Goal: Task Accomplishment & Management: Complete application form

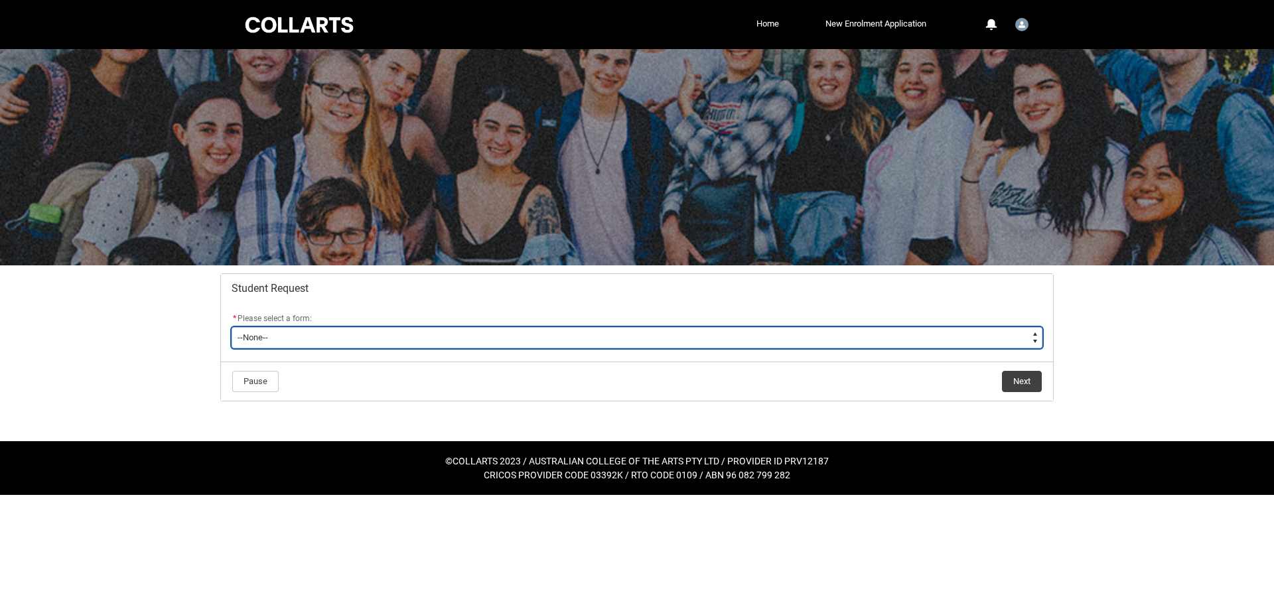
click at [232, 327] on select "--None-- Academic Transcript Application to Appeal Assignment Extension Change …" at bounding box center [637, 337] width 811 height 21
type lightning-select "Enrolment_Variation_Choice"
click option "Enrolment Variation" at bounding box center [0, 0] width 0 height 0
select select "Enrolment_Variation_Choice"
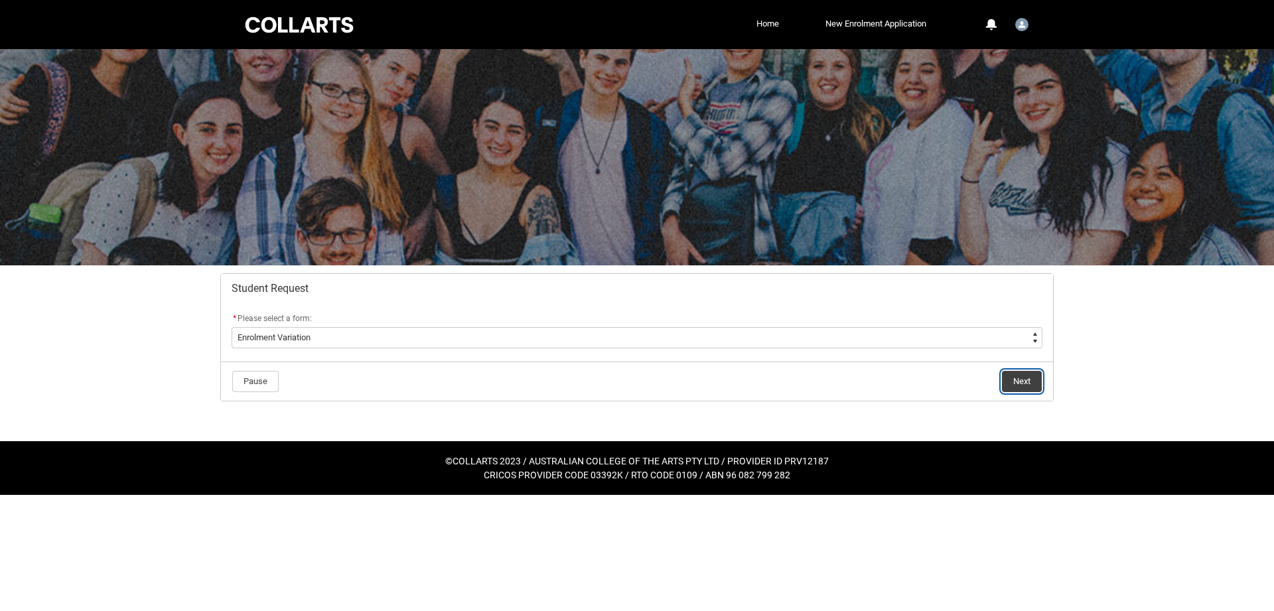
click at [1020, 383] on button "Next" at bounding box center [1022, 381] width 40 height 21
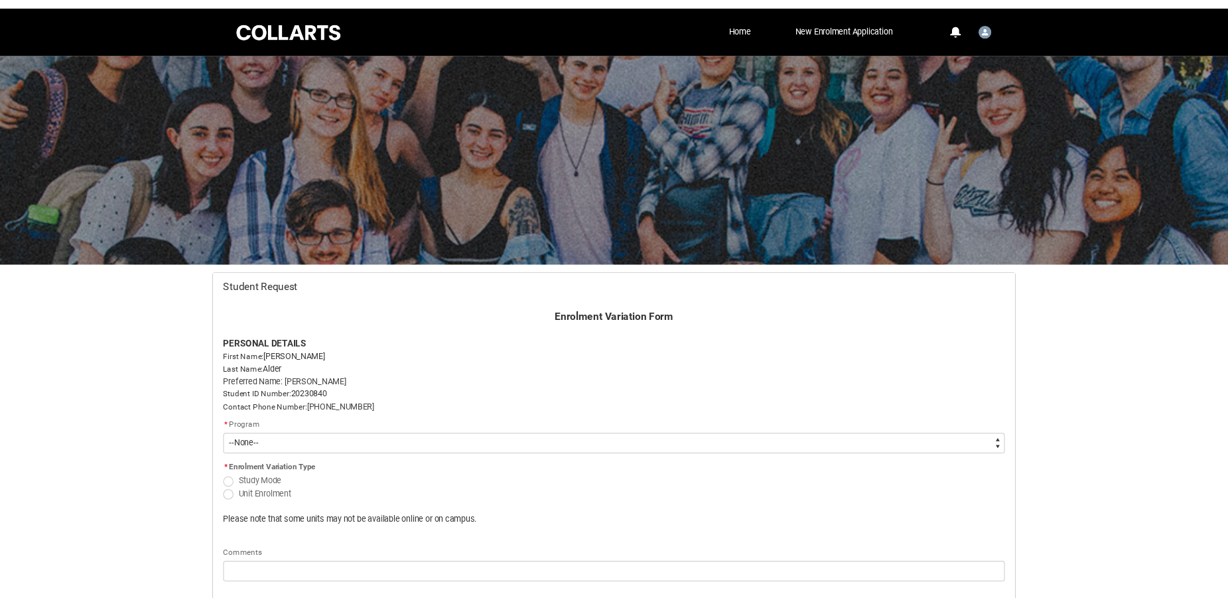
scroll to position [141, 0]
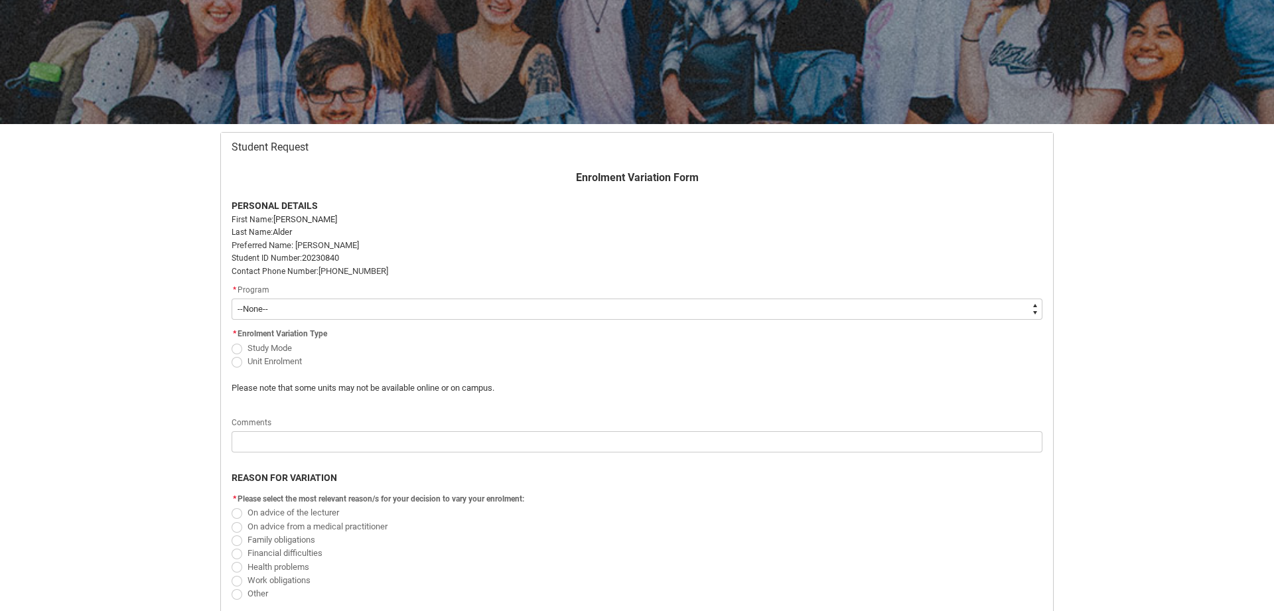
click at [232, 299] on select "--None-- Bachelor of Arts (Interior Design)" at bounding box center [637, 309] width 811 height 21
type lightning-select "recordPicklist_ProgramEnrollment.a0jOZ000003QQefYAG"
click option "Bachelor of Arts (Interior Design)" at bounding box center [0, 0] width 0 height 0
select select "recordPicklist_ProgramEnrollment.a0jOZ000003QQefYAG"
click at [236, 364] on span "Redu_Student_Request flow" at bounding box center [237, 362] width 11 height 11
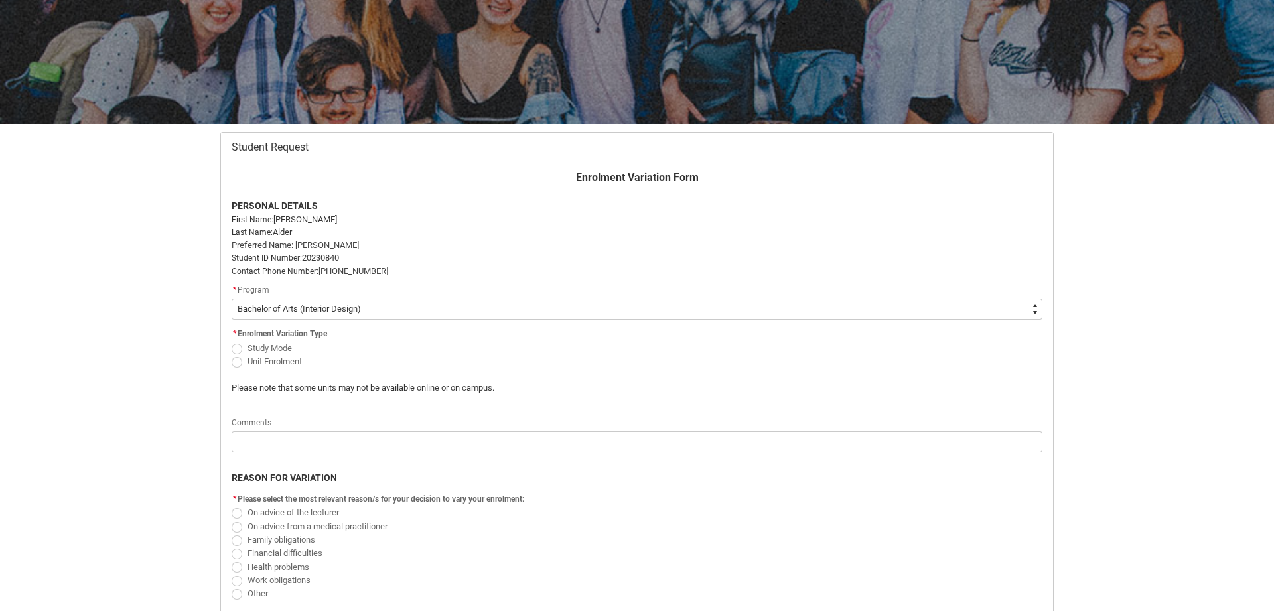
click at [232, 354] on input "Unit Enrolment" at bounding box center [231, 354] width 1 height 1
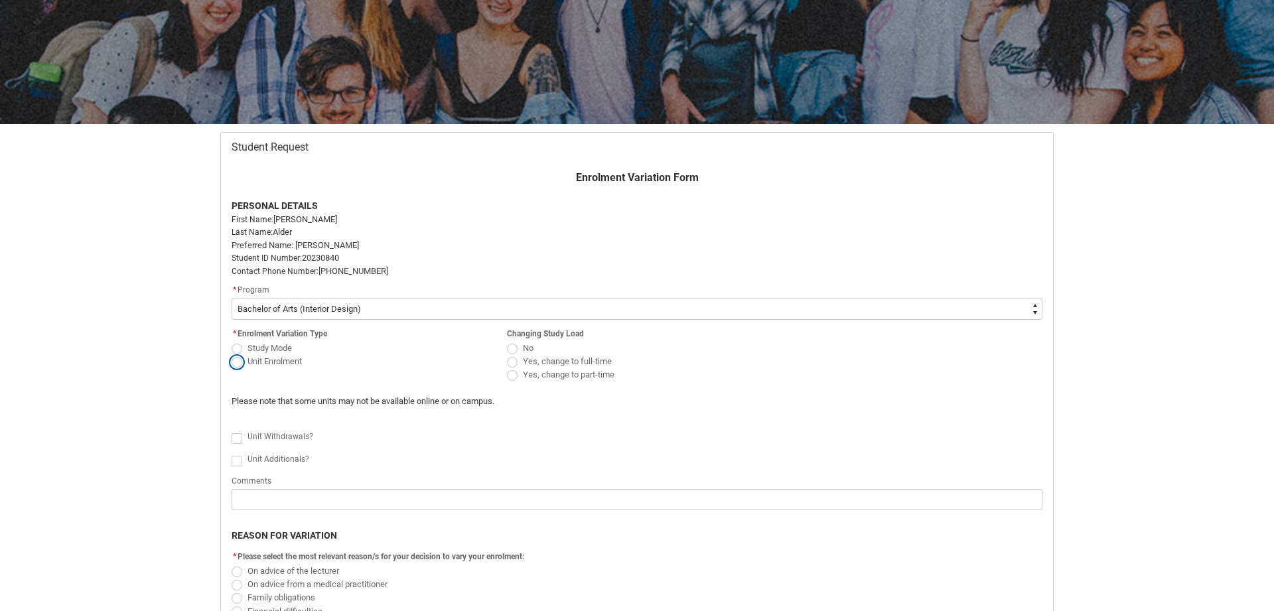
radio input "true"
click at [237, 441] on span "Redu_Student_Request flow" at bounding box center [237, 438] width 11 height 11
click at [232, 431] on input "Redu_Student_Request flow" at bounding box center [231, 431] width 1 height 1
type lightning-input "true"
checkbox input "true"
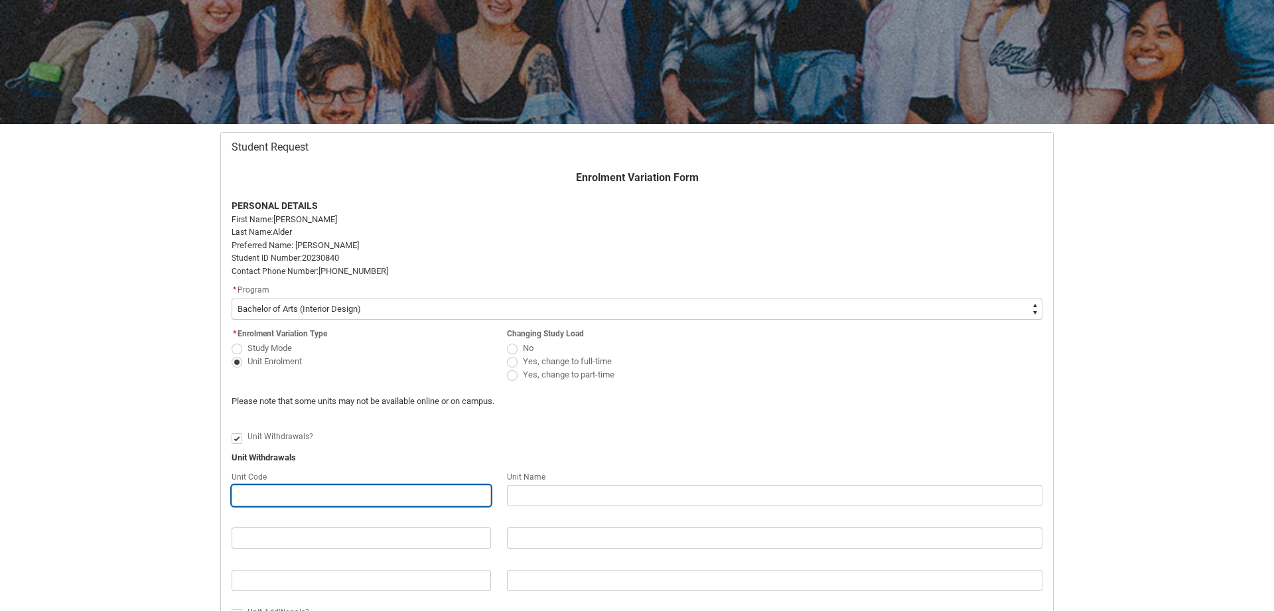
click at [312, 495] on input "Redu_Student_Request flow" at bounding box center [361, 495] width 259 height 21
type lightning-primitive-input-simple "I"
type input "I"
type lightning-primitive-input-simple "ID"
type input "ID"
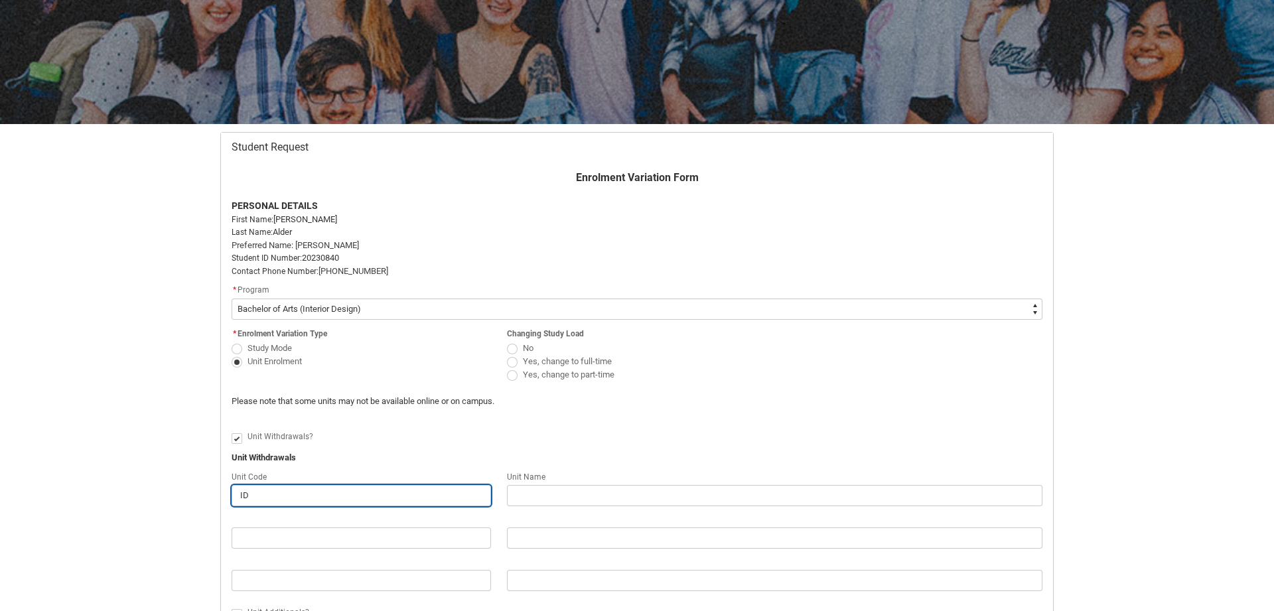
type lightning-primitive-input-simple "IDP"
type input "IDP"
type lightning-primitive-input-simple "IDPA"
type input "IDPA"
type lightning-primitive-input-simple "IDPA3"
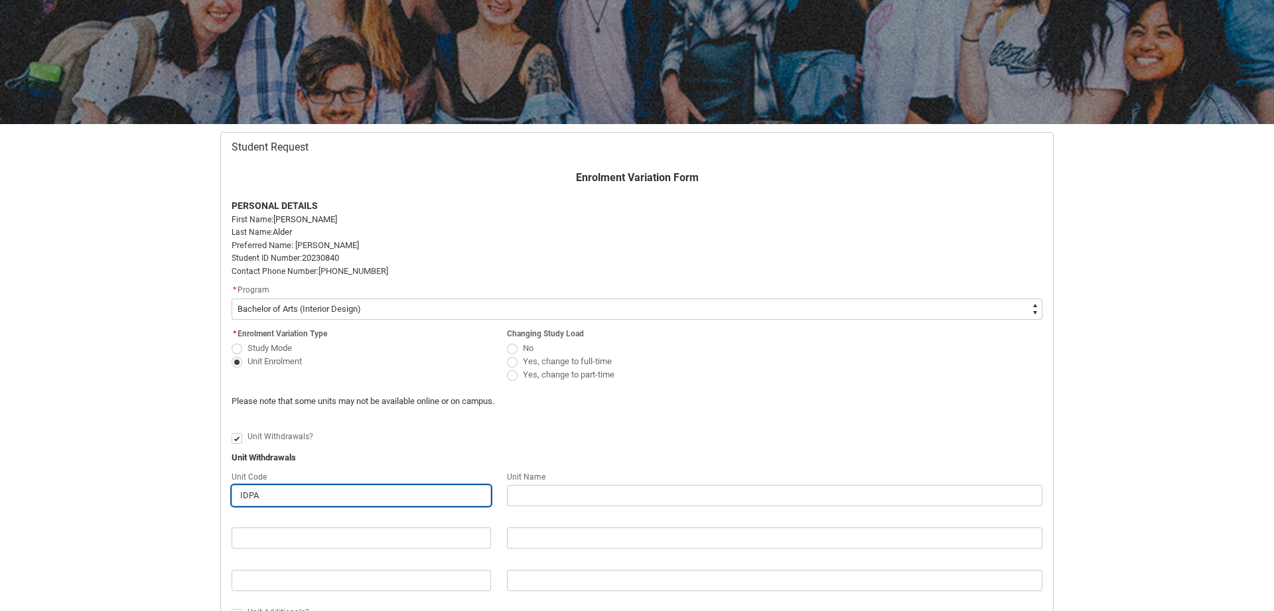
type input "IDPA3"
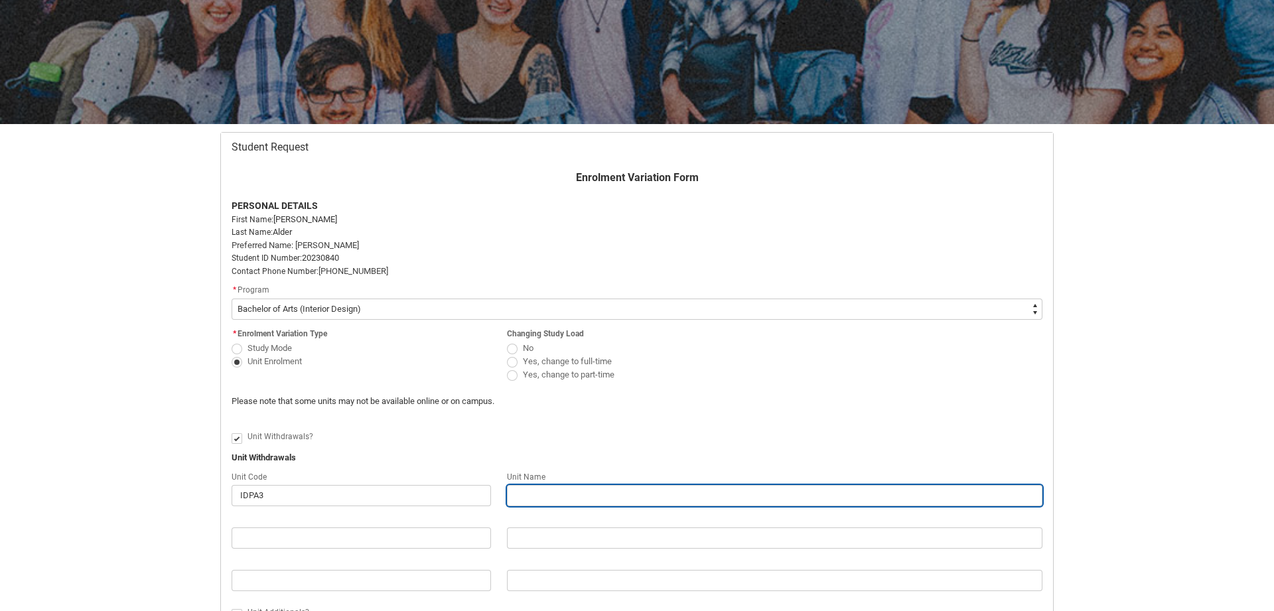
click at [527, 498] on input "Redu_Student_Request flow" at bounding box center [774, 495] width 535 height 21
type lightning-primitive-input-simple "S"
type input "S"
type lightning-primitive-input-simple "Sy"
type input "Sy"
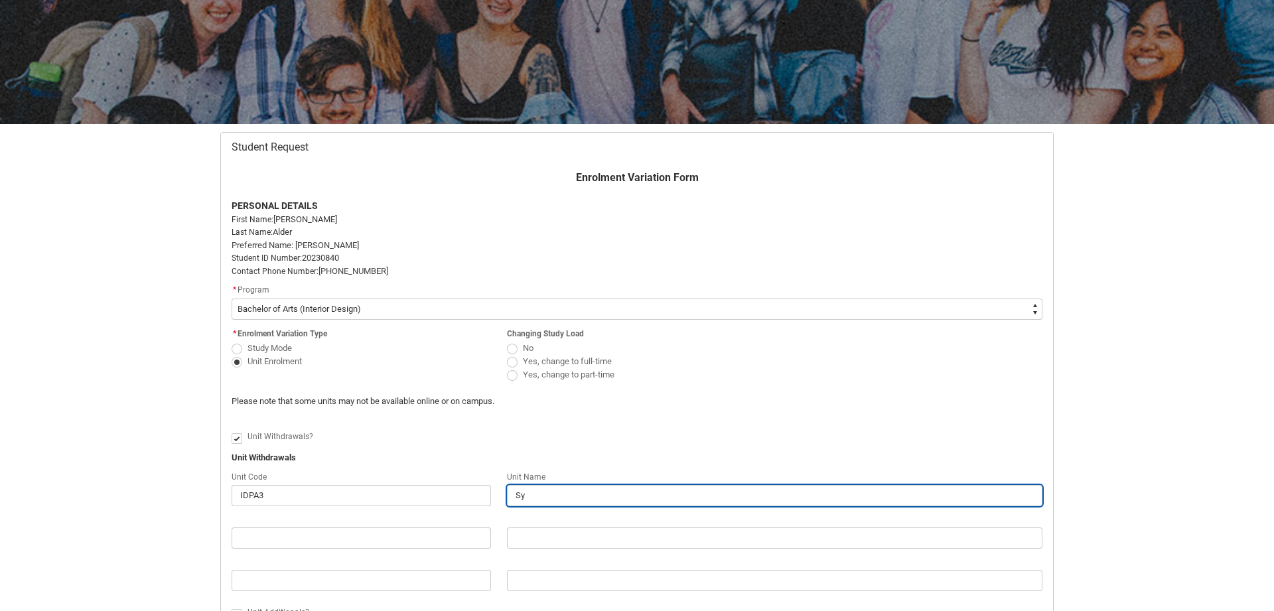
type lightning-primitive-input-simple "Sys"
type input "Sys"
type lightning-primitive-input-simple "Syst"
type input "Syst"
type lightning-primitive-input-simple "Syste"
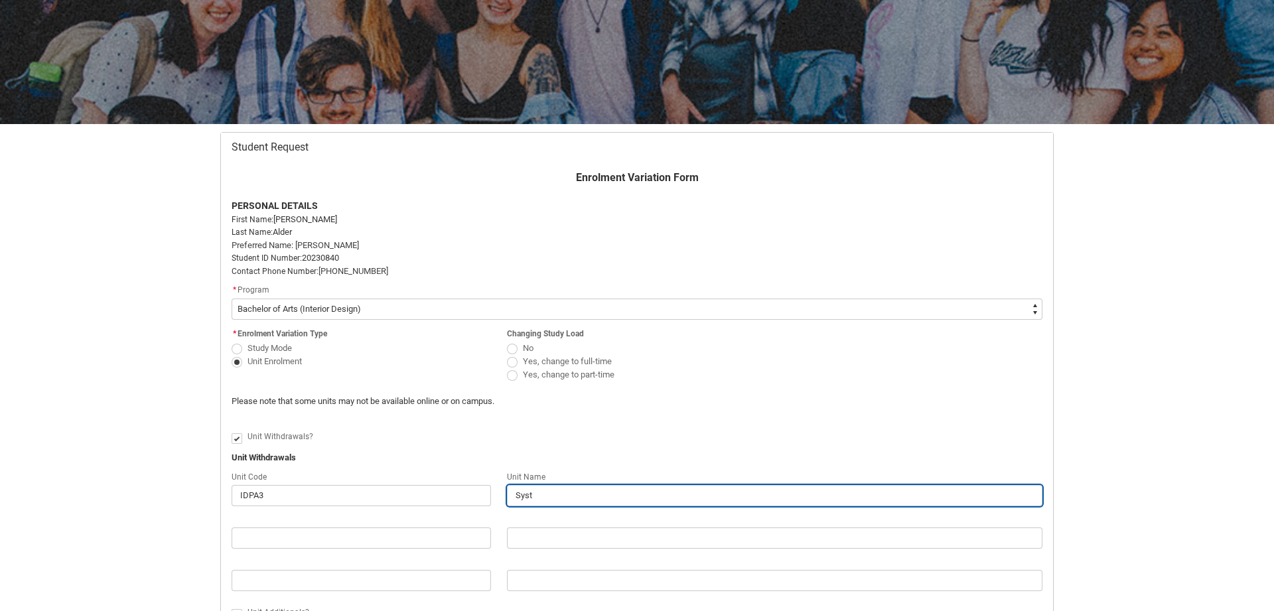
type input "Syste"
type lightning-primitive-input-simple "System"
type input "System"
type lightning-primitive-input-simple "Systems"
type input "Systems"
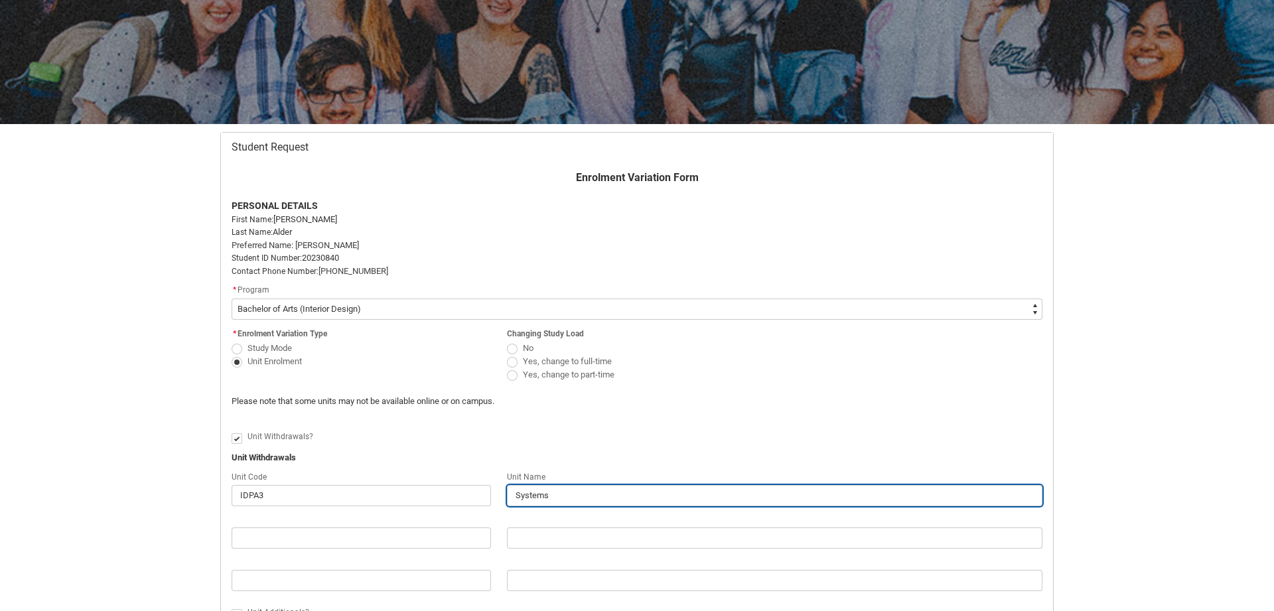
type lightning-primitive-input-simple "Systems"
type input "Systems"
type lightning-primitive-input-simple "Systems a"
type input "Systems a"
type lightning-primitive-input-simple "Systems an"
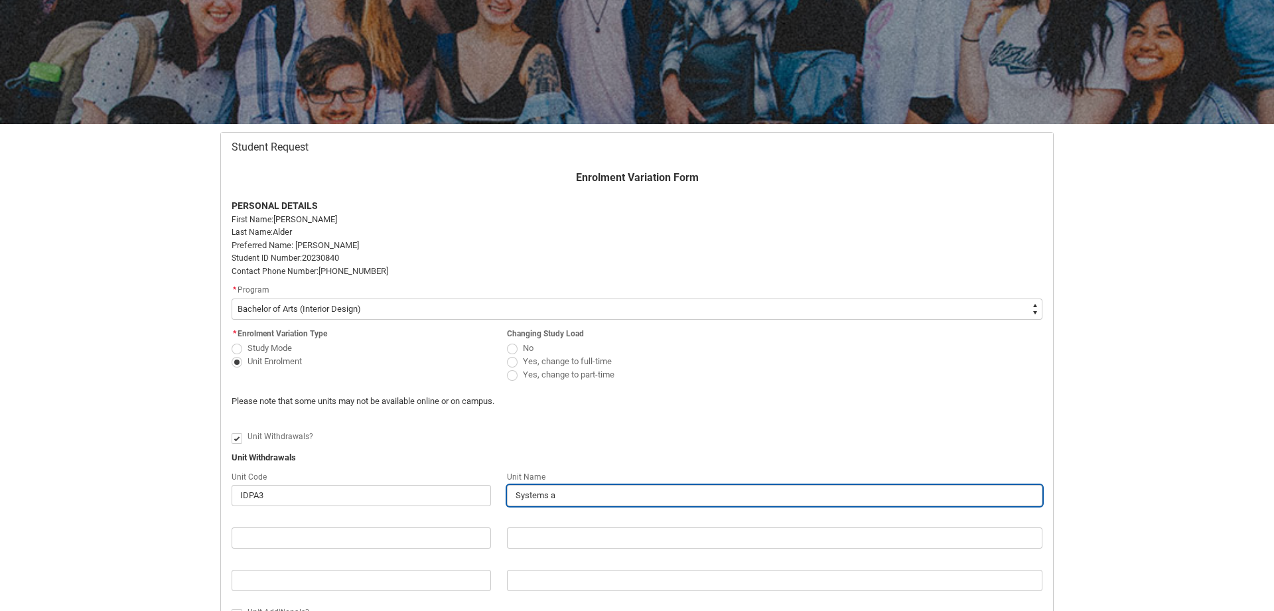
type input "Systems an"
type lightning-primitive-input-simple "Systems and"
type input "Systems and"
type lightning-primitive-input-simple "Systems and"
type input "Systems and"
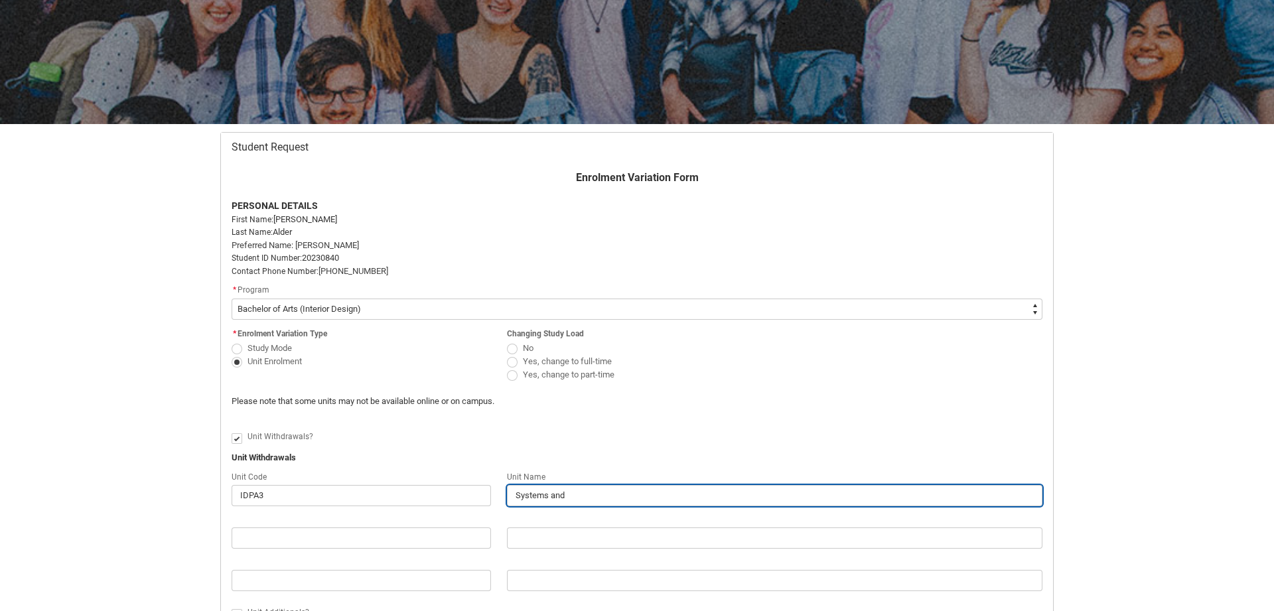
type lightning-primitive-input-simple "Systems and A"
type input "Systems and A"
type lightning-primitive-input-simple "Systems and As"
type input "Systems and As"
type lightning-primitive-input-simple "Systems and Ass"
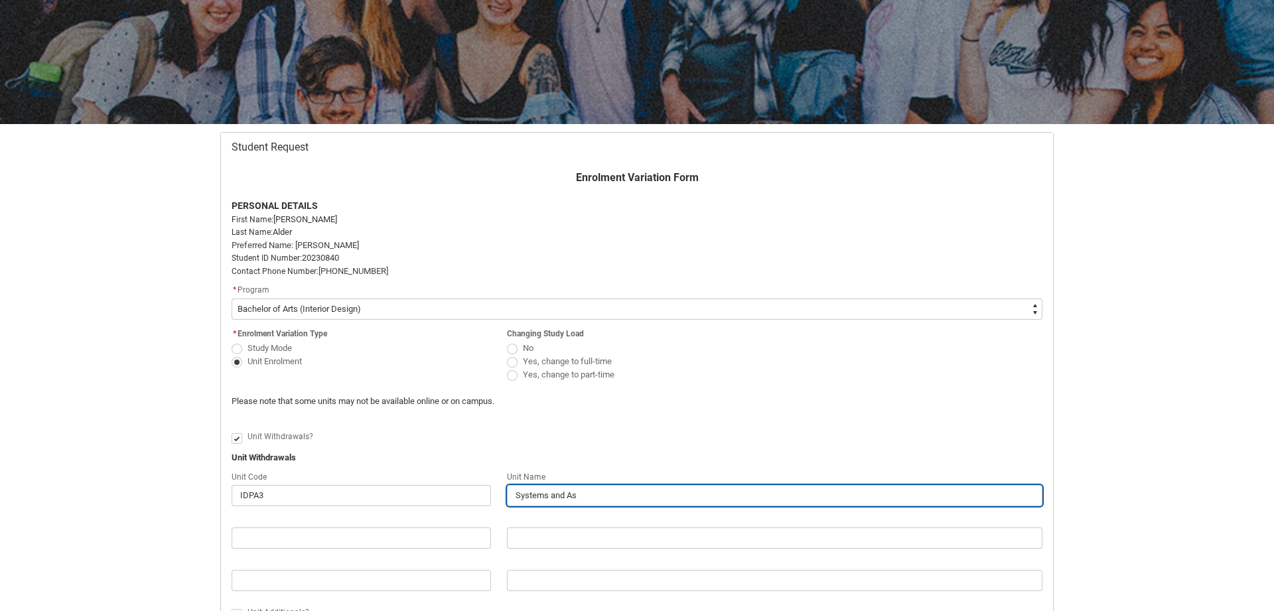
type input "Systems and Ass"
type lightning-primitive-input-simple "Systems and Asse"
type input "Systems and Asse"
type lightning-primitive-input-simple "Systems and Assem"
type input "Systems and Assem"
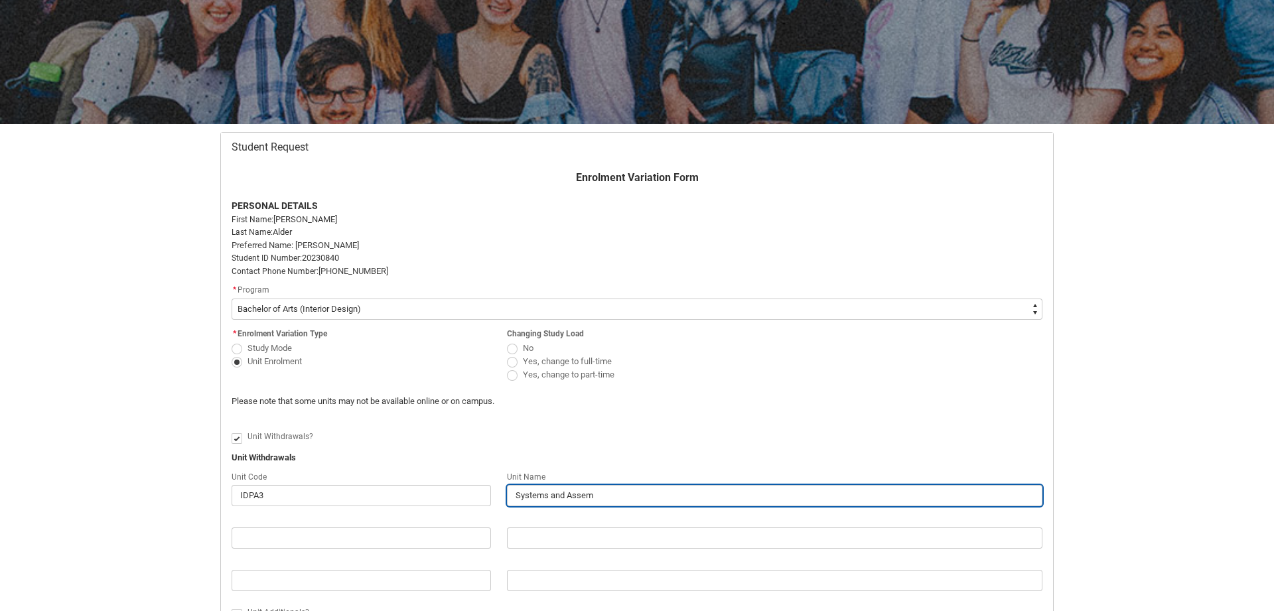
type lightning-primitive-input-simple "Systems and Assemb"
type input "Systems and Assemb"
type lightning-primitive-input-simple "Systems and Assembl"
type input "Systems and Assembl"
type lightning-primitive-input-simple "Systems and Assembly"
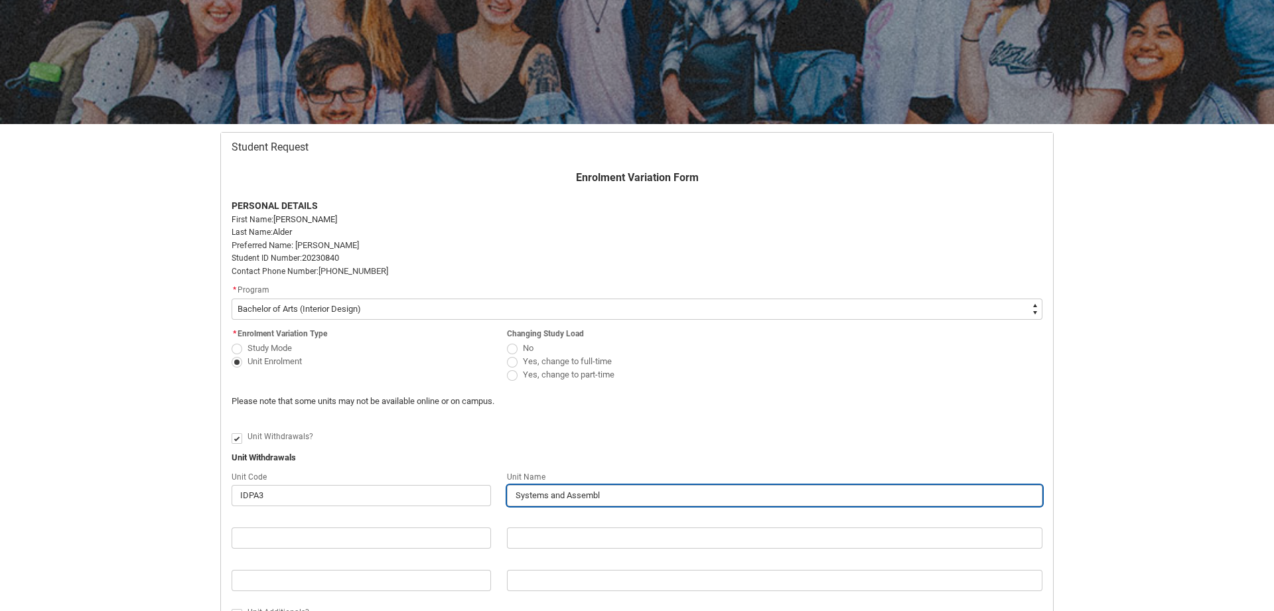
type input "Systems and Assembly"
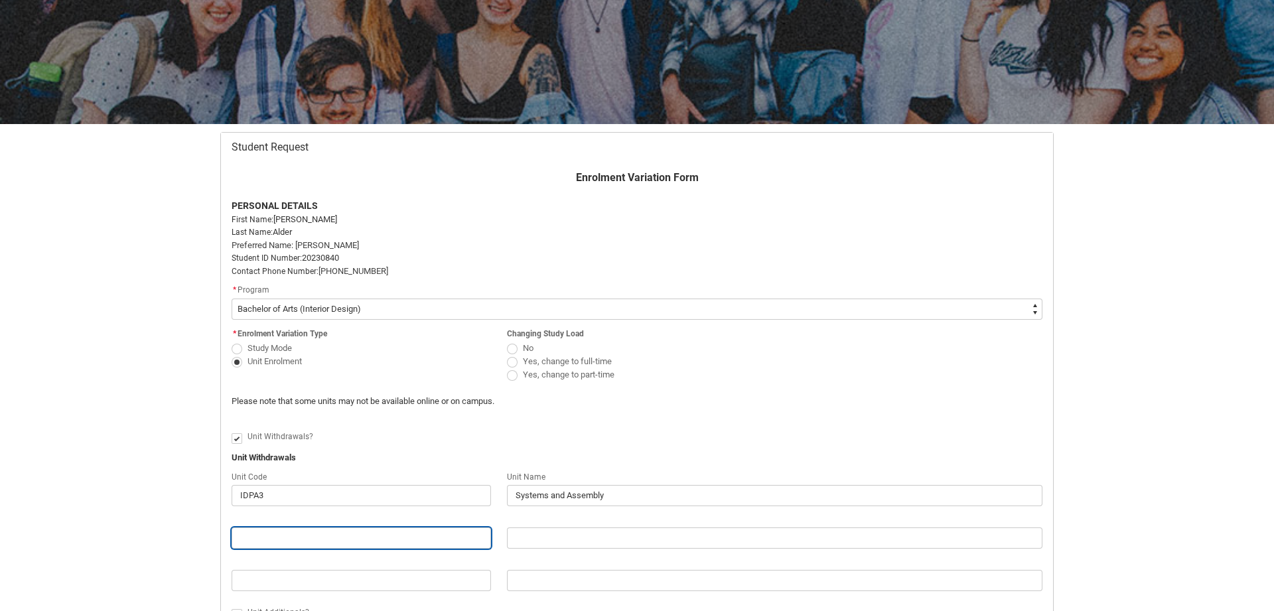
click at [287, 537] on input "Redu_Student_Request flow" at bounding box center [361, 537] width 259 height 21
type lightning-primitive-input-simple "I"
type input "I"
type lightning-primitive-input-simple "ID"
type input "ID"
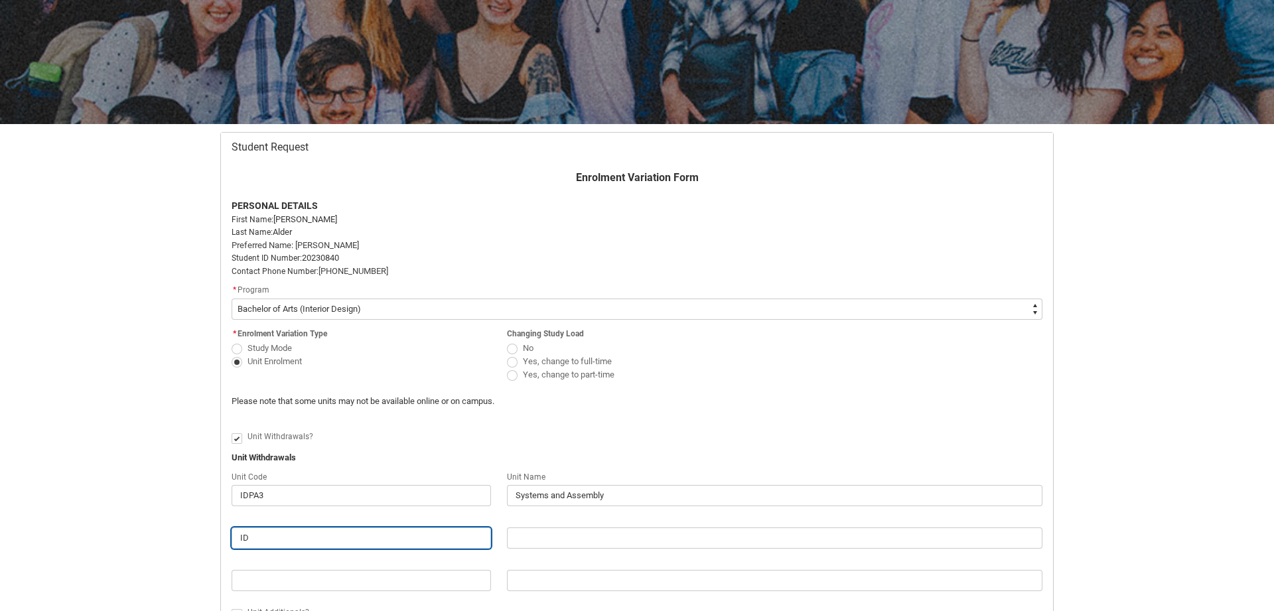
type lightning-primitive-input-simple "IDI"
type input "IDI"
type lightning-primitive-input-simple "IDIA"
type input "IDIA"
type lightning-primitive-input-simple "IDIA3"
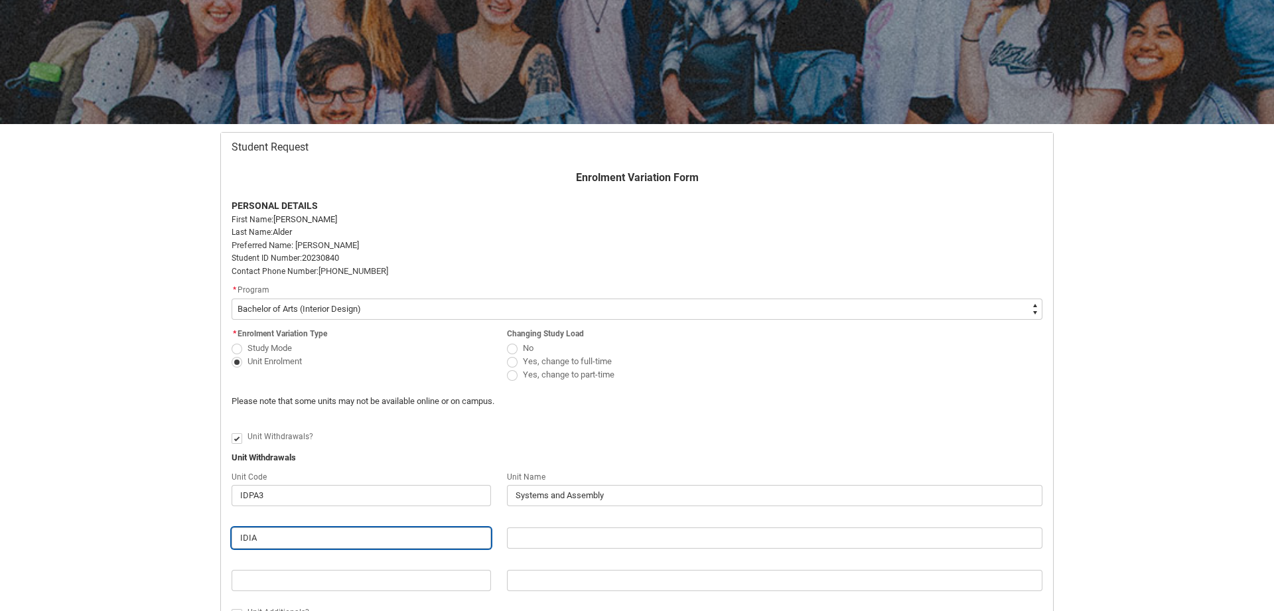
type input "IDIA3"
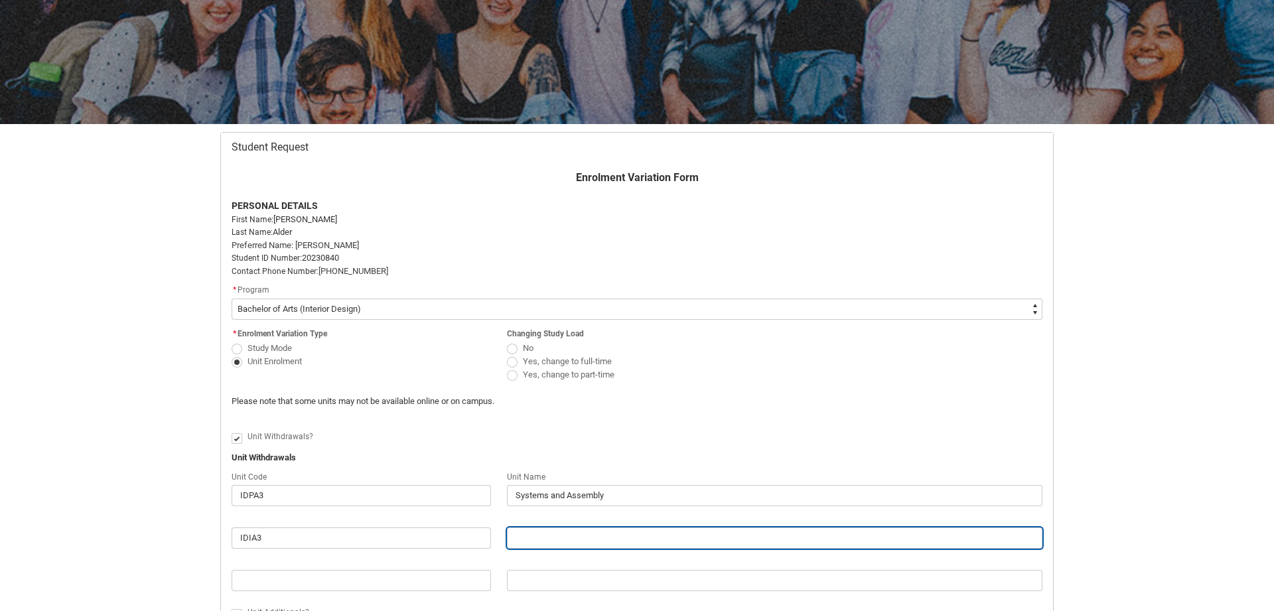
click at [581, 543] on input "Redu_Student_Request flow" at bounding box center [774, 537] width 535 height 21
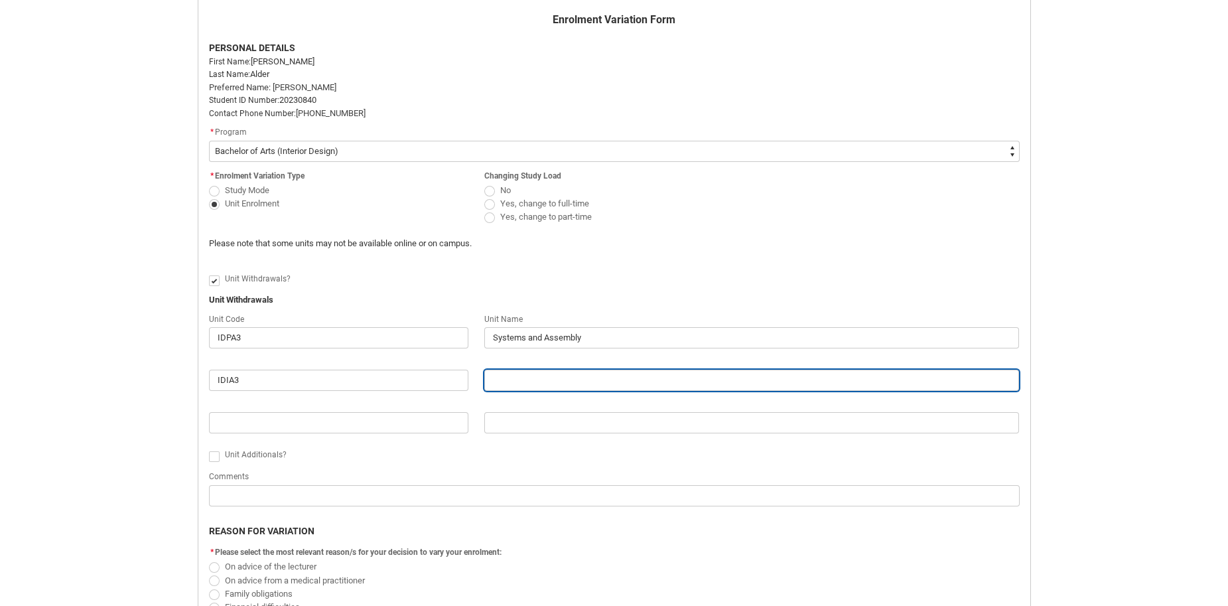
scroll to position [302, 0]
type lightning-primitive-input-simple "D"
type input "D"
type lightning-primitive-input-simple "De"
type input "De"
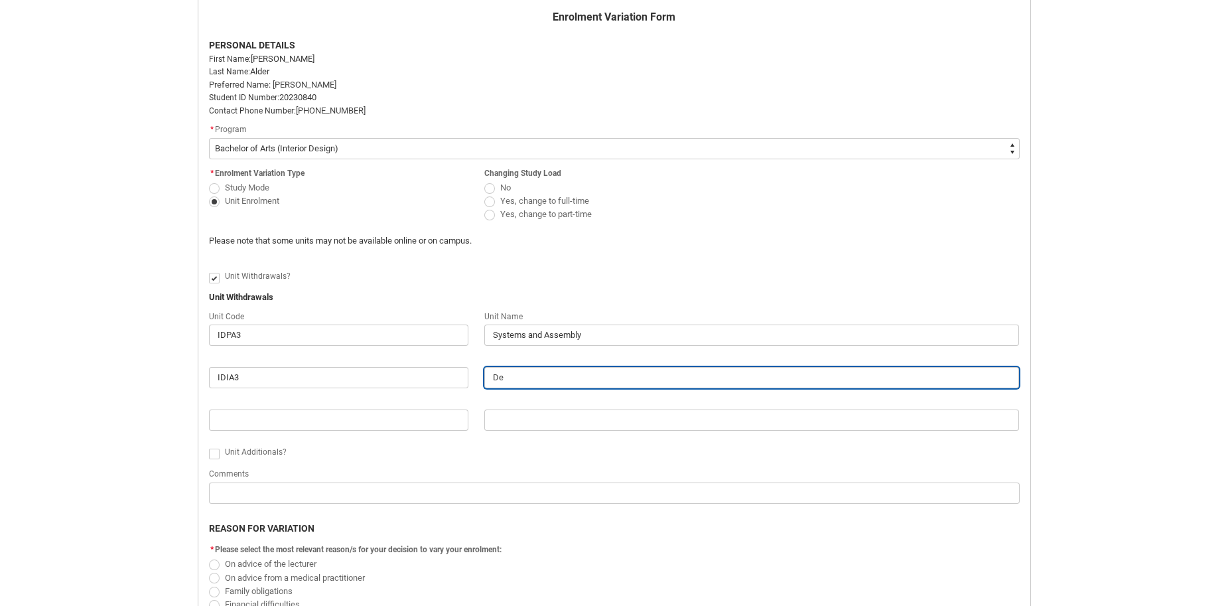
type lightning-primitive-input-simple "Des"
type input "Des"
type lightning-primitive-input-simple "Desi"
type input "Desi"
type lightning-primitive-input-simple "Desig"
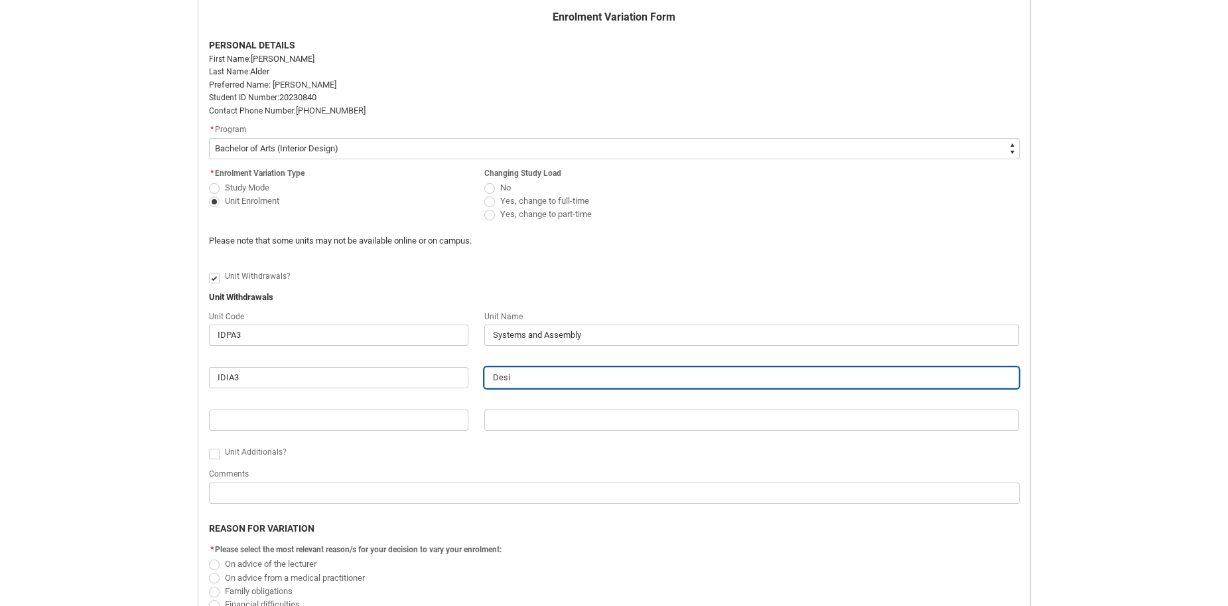
type input "Desig"
type lightning-primitive-input-simple "Design"
type input "Design"
type lightning-primitive-input-simple "Design"
type input "Design"
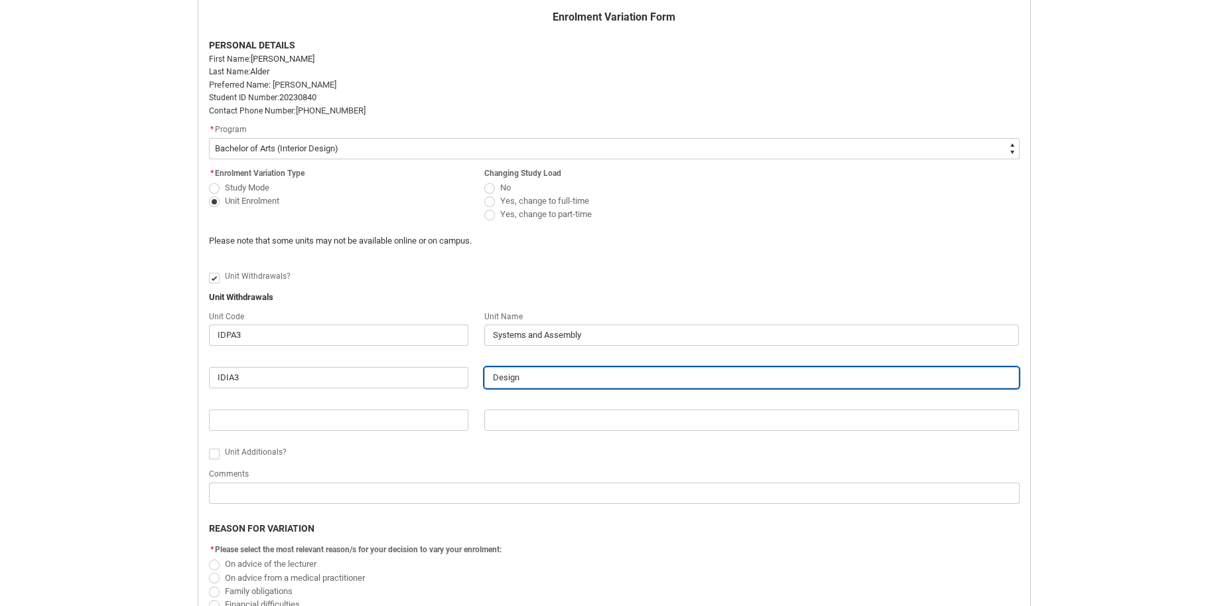
type lightning-primitive-input-simple "Design E"
type input "Design E"
type lightning-primitive-input-simple "Design En"
type input "Design En"
type lightning-primitive-input-simple "Design Ent"
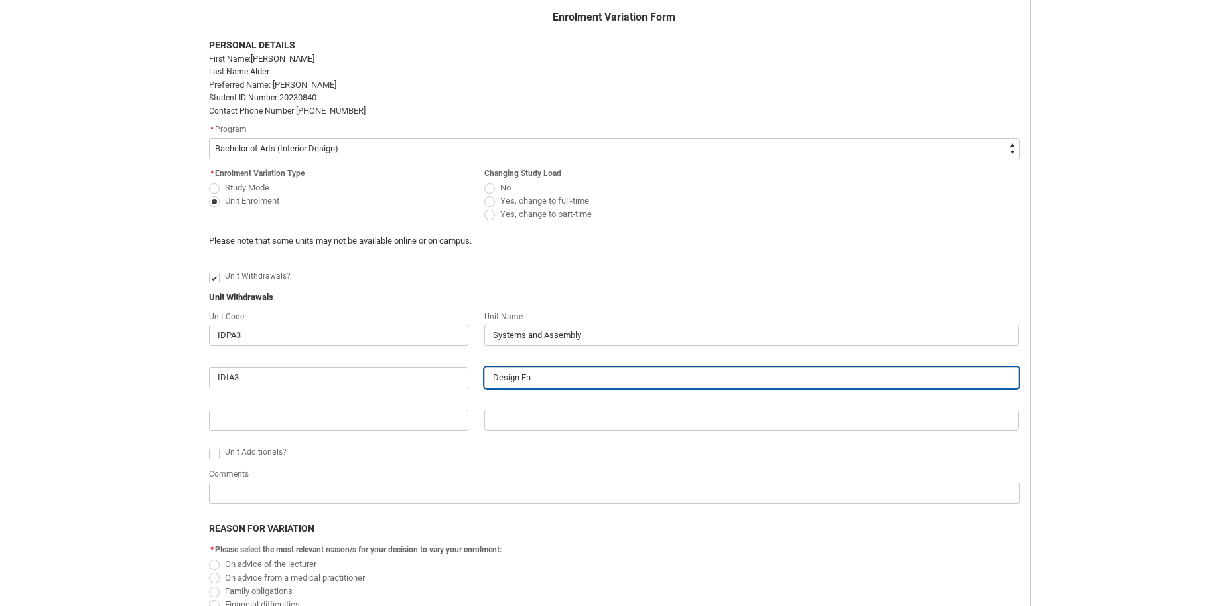
type input "Design Ent"
type lightning-primitive-input-simple "Design Entr"
type input "Design Entr"
type lightning-primitive-input-simple "Design Entre"
type input "Design Entre"
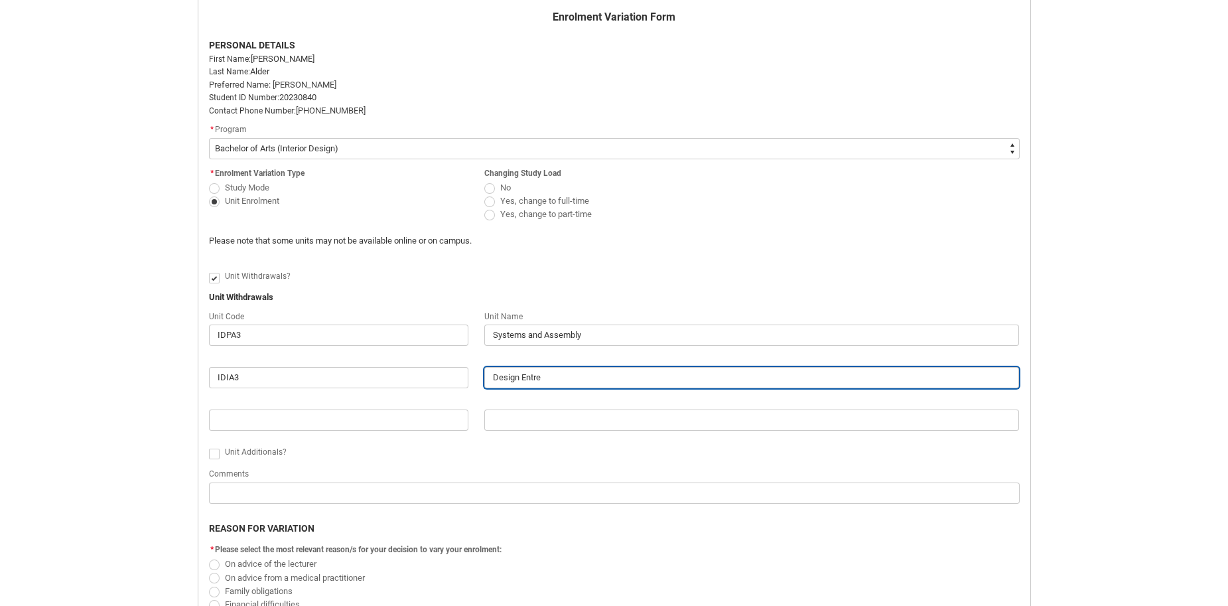
type lightning-primitive-input-simple "Design Entrep"
type input "Design Entrep"
type lightning-primitive-input-simple "Design Entrepr"
type input "Design Entrepr"
type lightning-primitive-input-simple "Design Entrepre"
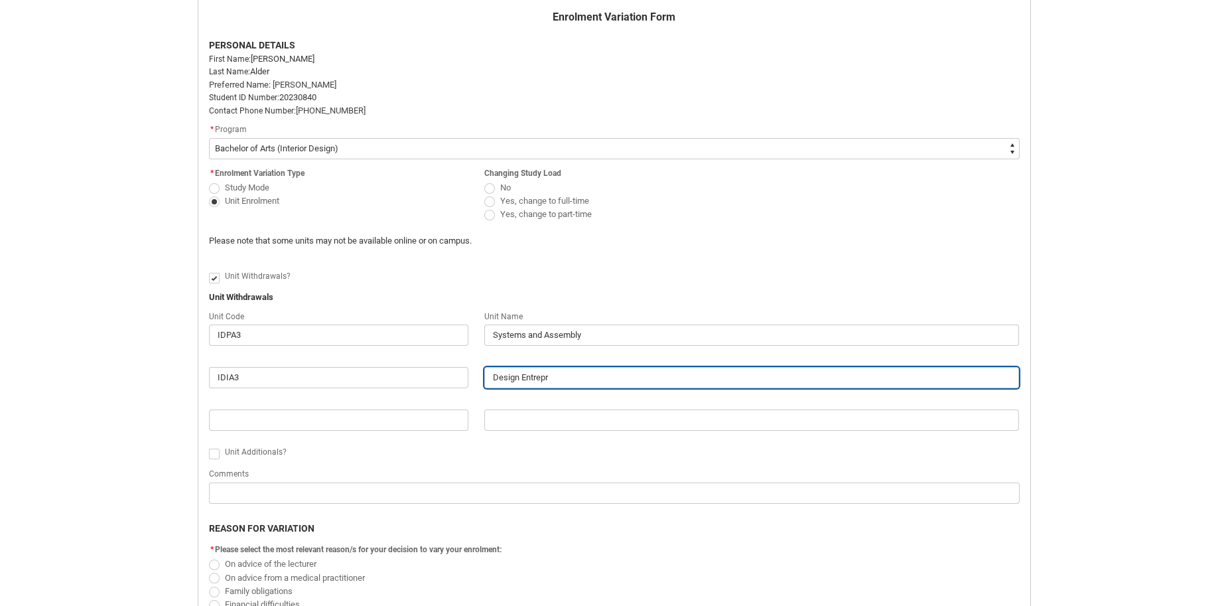
type input "Design Entrepre"
type lightning-primitive-input-simple "Design Entrepren"
type input "Design Entrepren"
type lightning-primitive-input-simple "Design Entreprene"
type input "Design Entreprene"
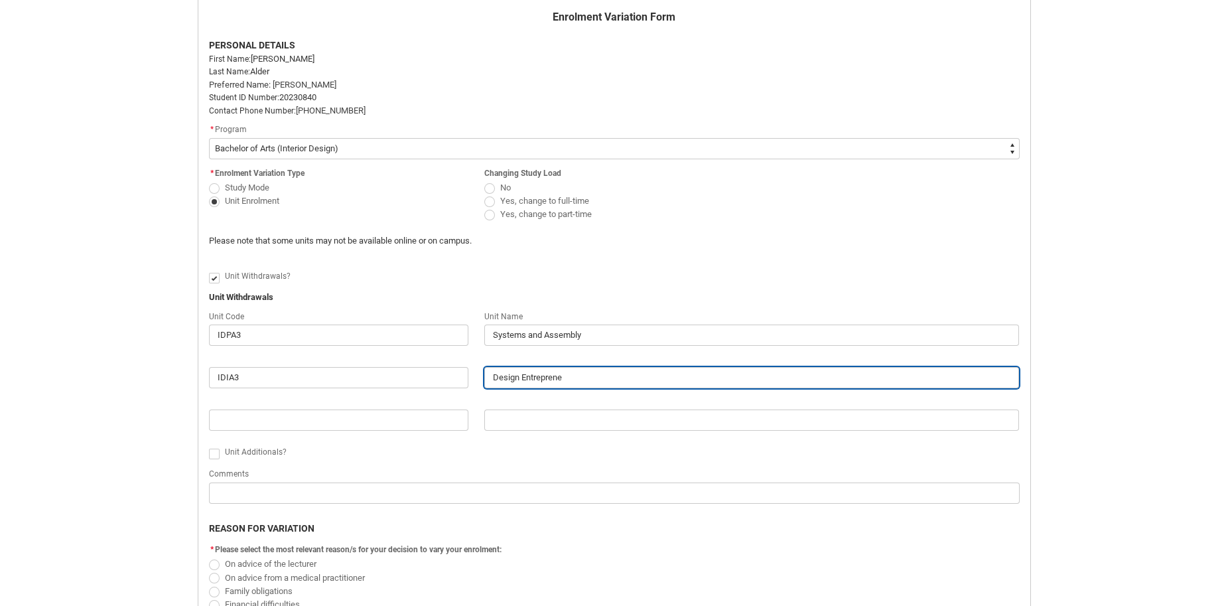
type lightning-primitive-input-simple "Design Entrepreneu"
type input "Design Entrepreneu"
type lightning-primitive-input-simple "Design Entrepreneur"
type input "Design Entrepreneur"
type lightning-primitive-input-simple "Design Entrepreneurs"
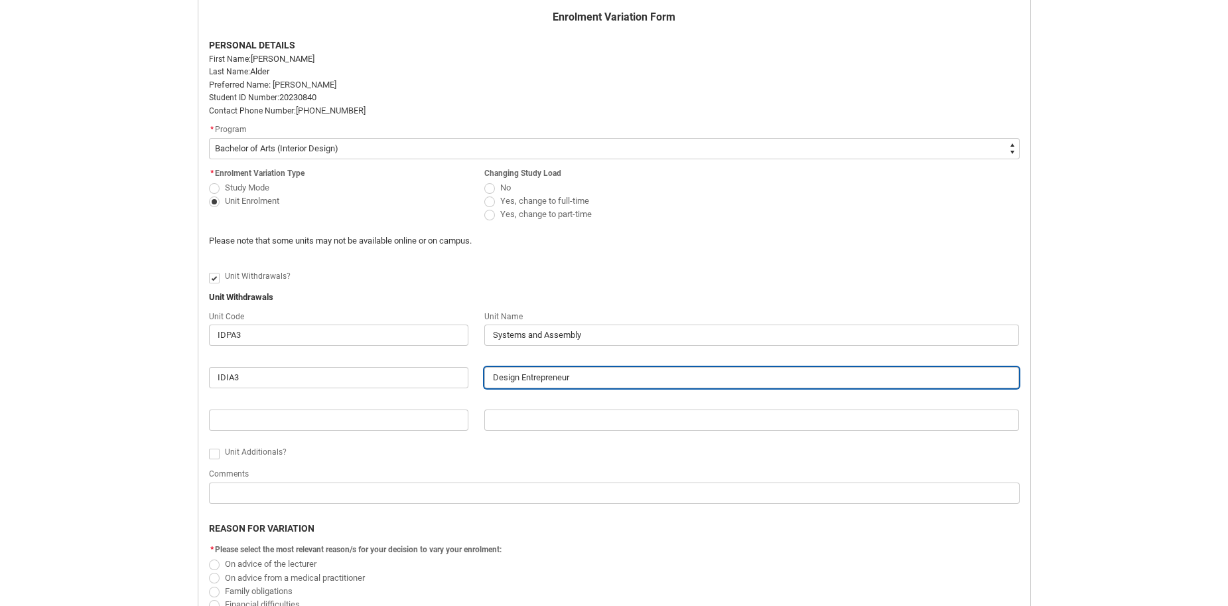
type input "Design Entrepreneurs"
type lightning-primitive-input-simple "Design Entrepreneursh"
type input "Design Entrepreneursh"
type lightning-primitive-input-simple "Design Entrepreneurshi"
type input "Design Entrepreneurshi"
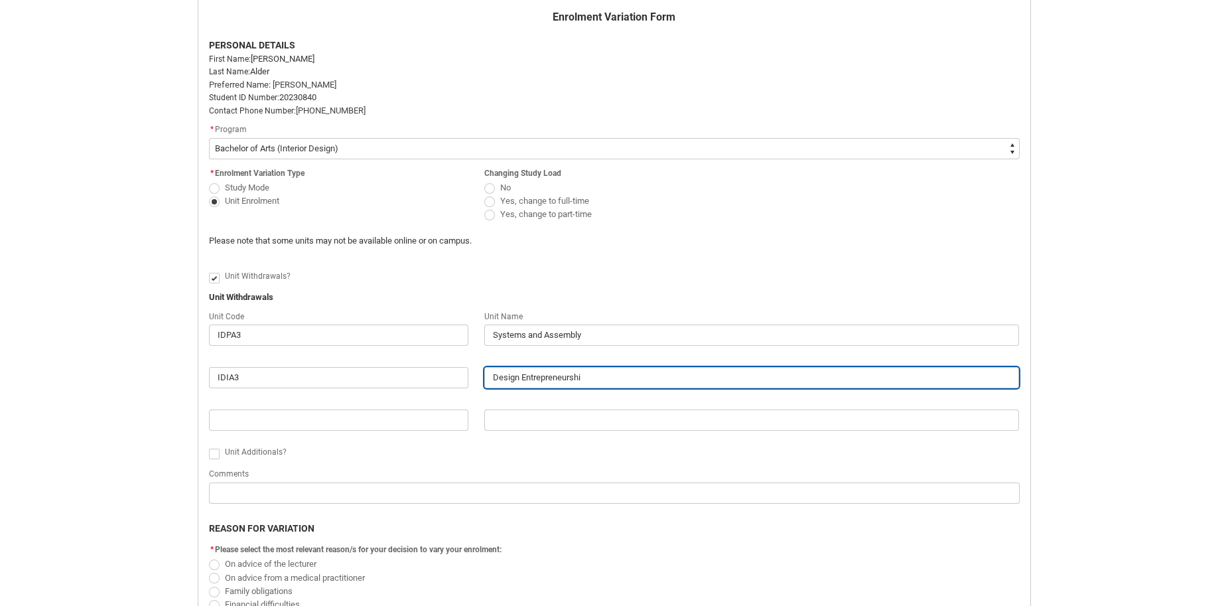
type lightning-primitive-input-simple "Design Entrepreneurship"
type input "Design Entrepreneurship"
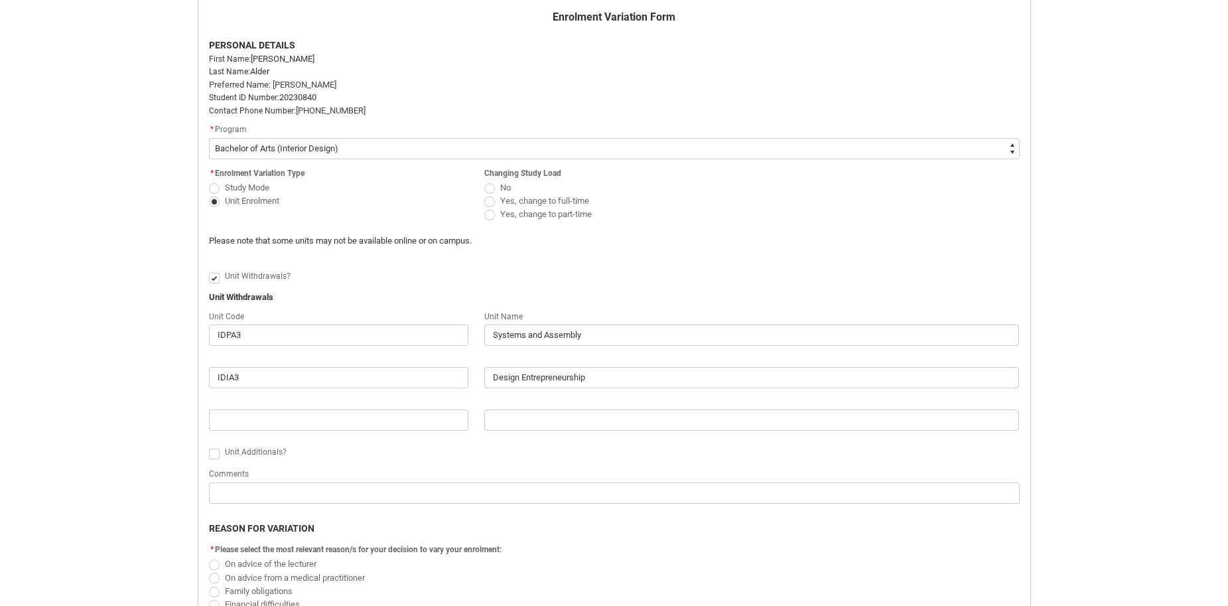
click at [210, 459] on span "Redu_Student_Request flow" at bounding box center [214, 454] width 11 height 11
click at [209, 447] on input "Redu_Student_Request flow" at bounding box center [208, 446] width 1 height 1
type lightning-input "true"
checkbox input "true"
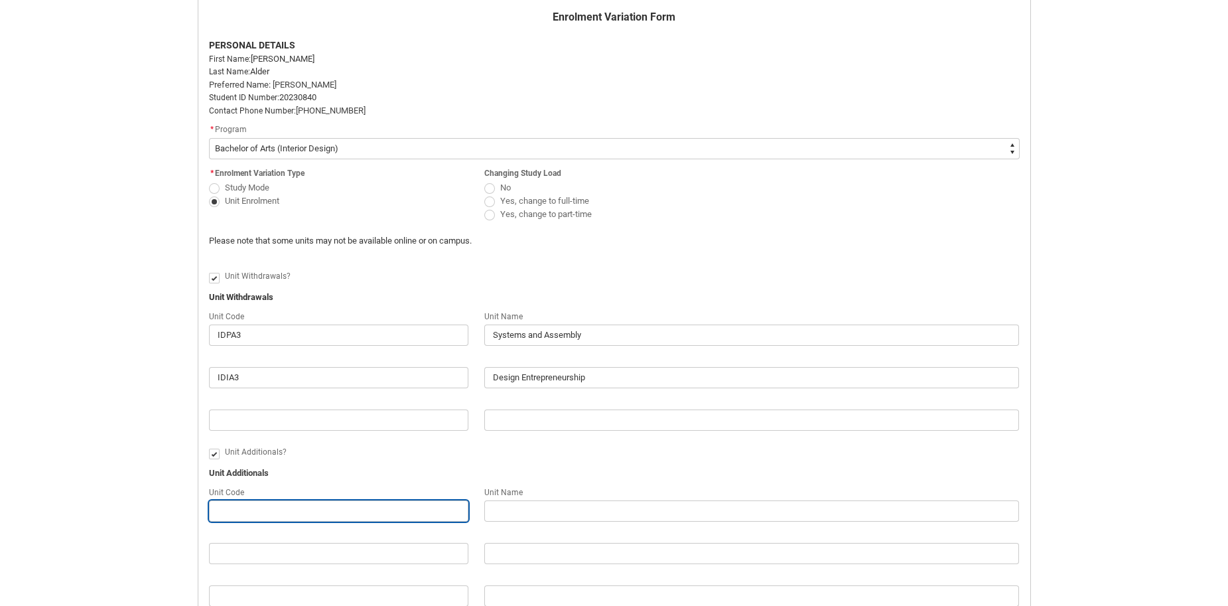
click at [237, 518] on input "Redu_Student_Request flow" at bounding box center [338, 510] width 259 height 21
type lightning-primitive-input-simple "I"
type input "I"
type lightning-primitive-input-simple "ID"
type input "ID"
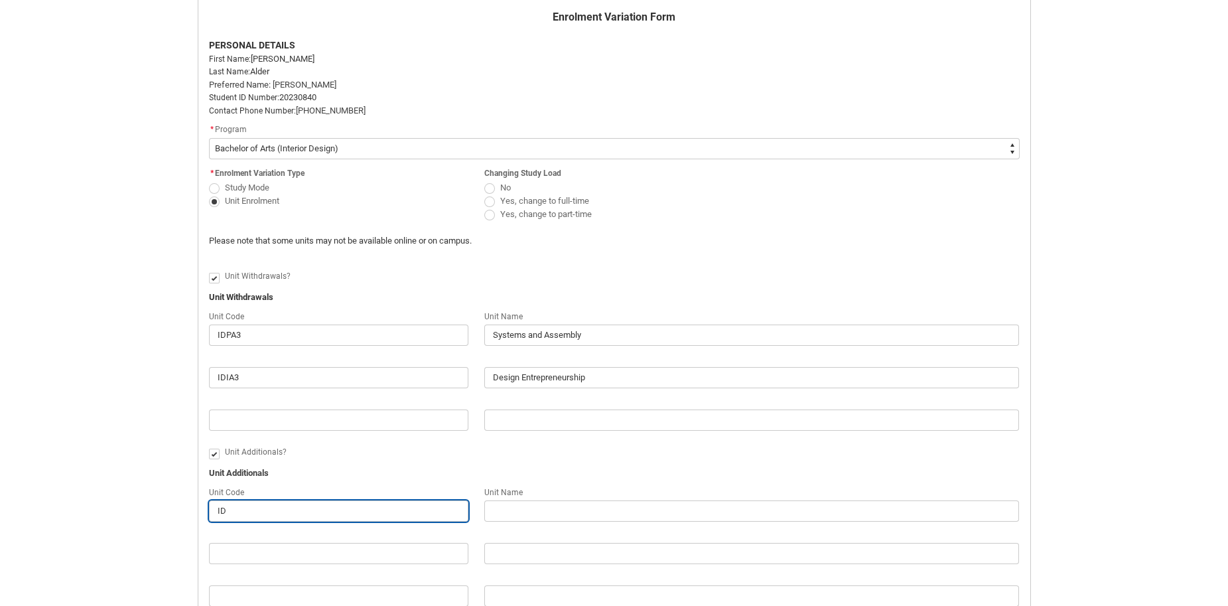
type lightning-primitive-input-simple "IDI"
type input "IDI"
type lightning-primitive-input-simple "IDIA"
type input "IDIA"
type lightning-primitive-input-simple "IDIA4"
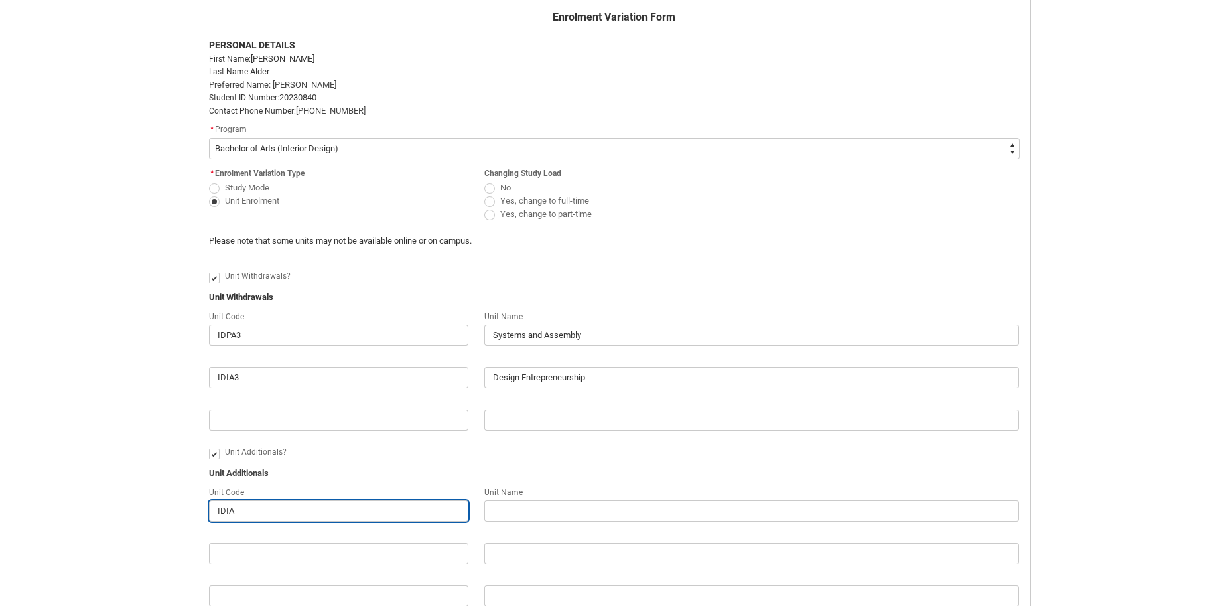
type input "IDIA4"
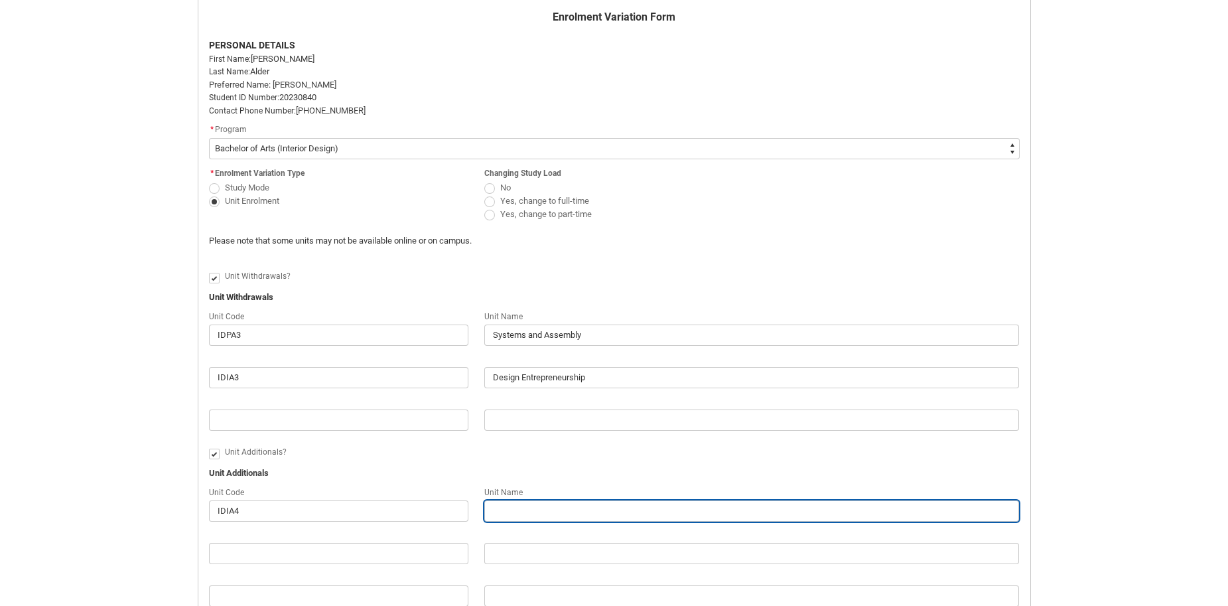
click at [536, 521] on input "Redu_Student_Request flow" at bounding box center [751, 510] width 535 height 21
type lightning-primitive-input-simple "G"
type input "G"
type lightning-primitive-input-simple "Gl"
type input "Gl"
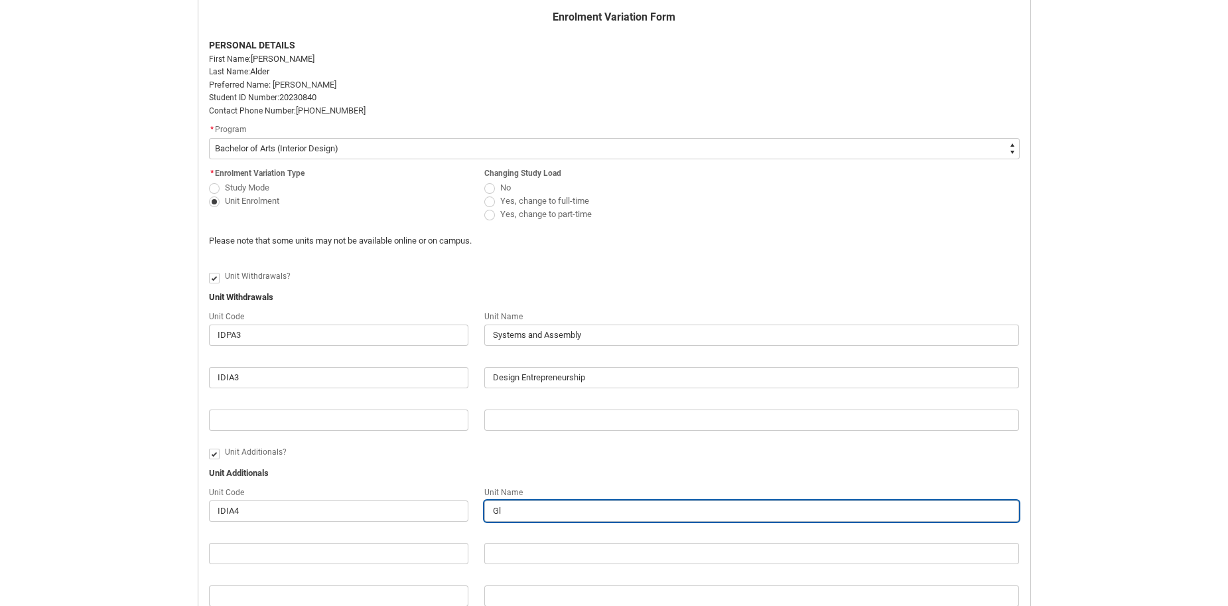
type lightning-primitive-input-simple "Glo"
type input "Glo"
type lightning-primitive-input-simple "Glob"
type input "Glob"
type lightning-primitive-input-simple "Globa"
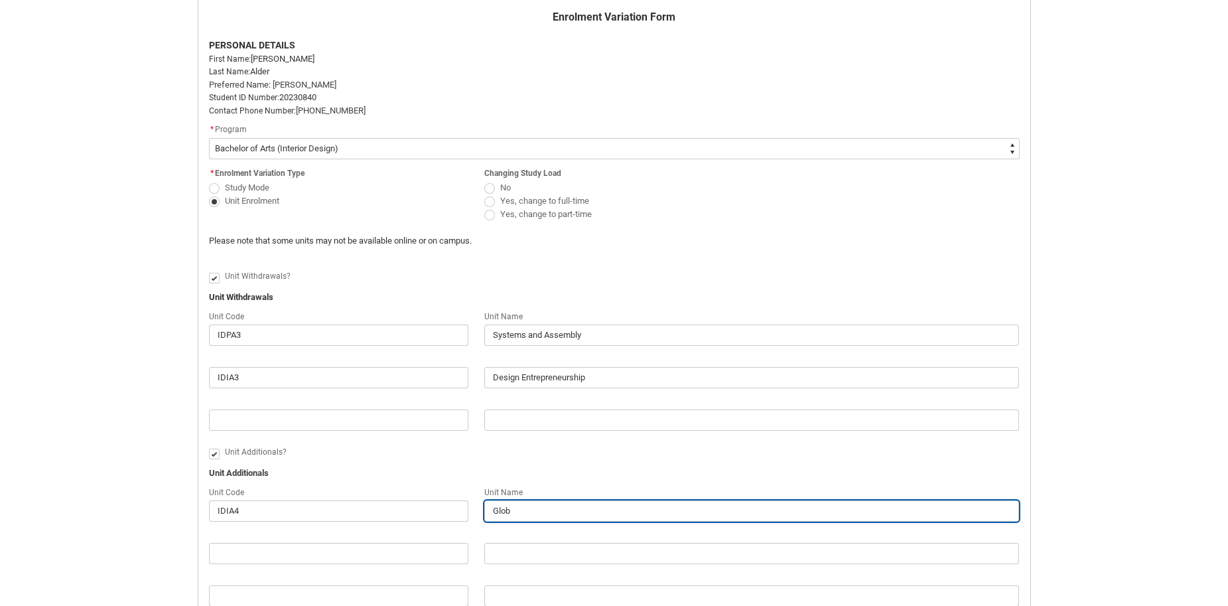
type input "Globa"
type lightning-primitive-input-simple "Global"
type input "Global"
type lightning-primitive-input-simple "Global"
type input "Global"
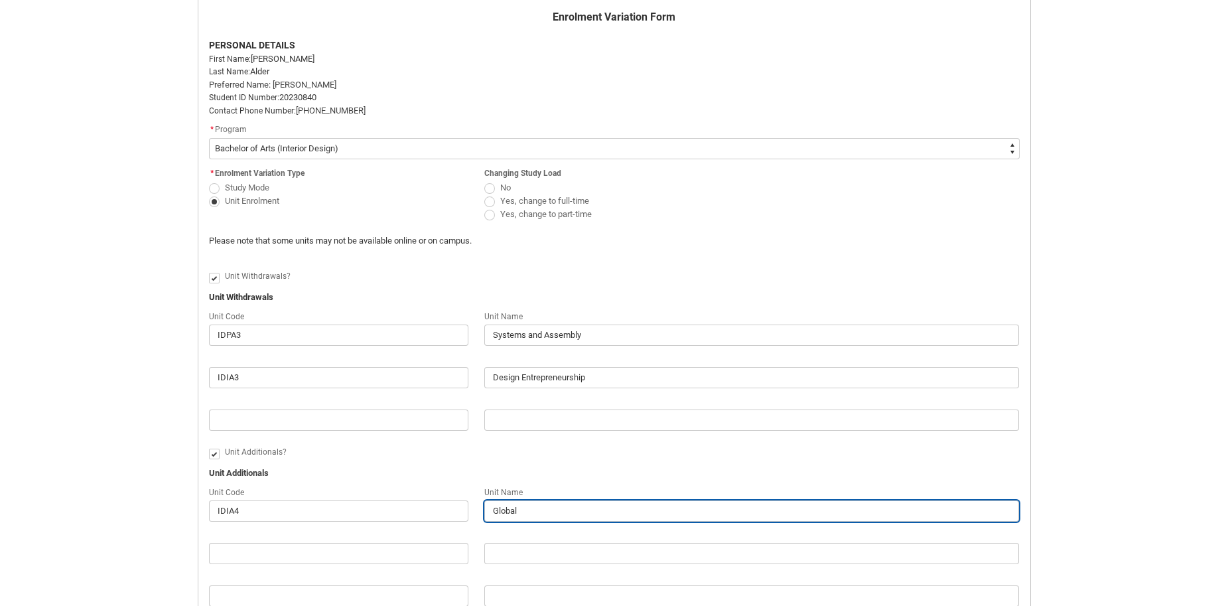
type lightning-primitive-input-simple "Global I"
type input "Global I"
type lightning-primitive-input-simple "Global In"
type input "Global In"
type lightning-primitive-input-simple "Global Ind"
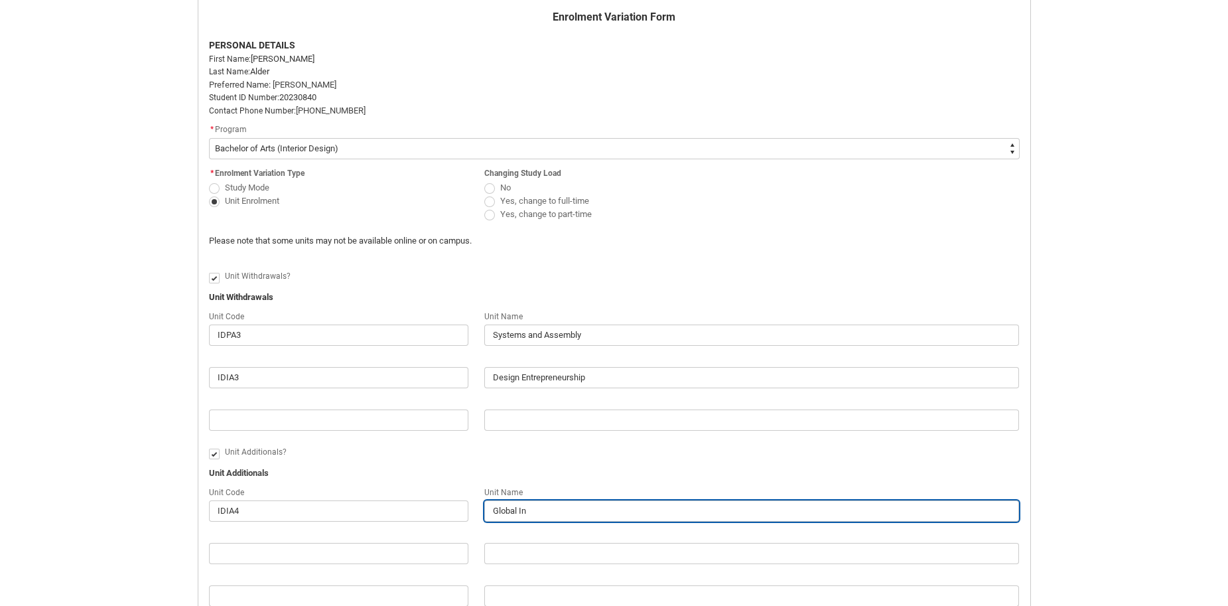
type input "Global Ind"
type lightning-primitive-input-simple "Global Indu"
type input "Global Indu"
type lightning-primitive-input-simple "Global Indus"
type input "Global Indus"
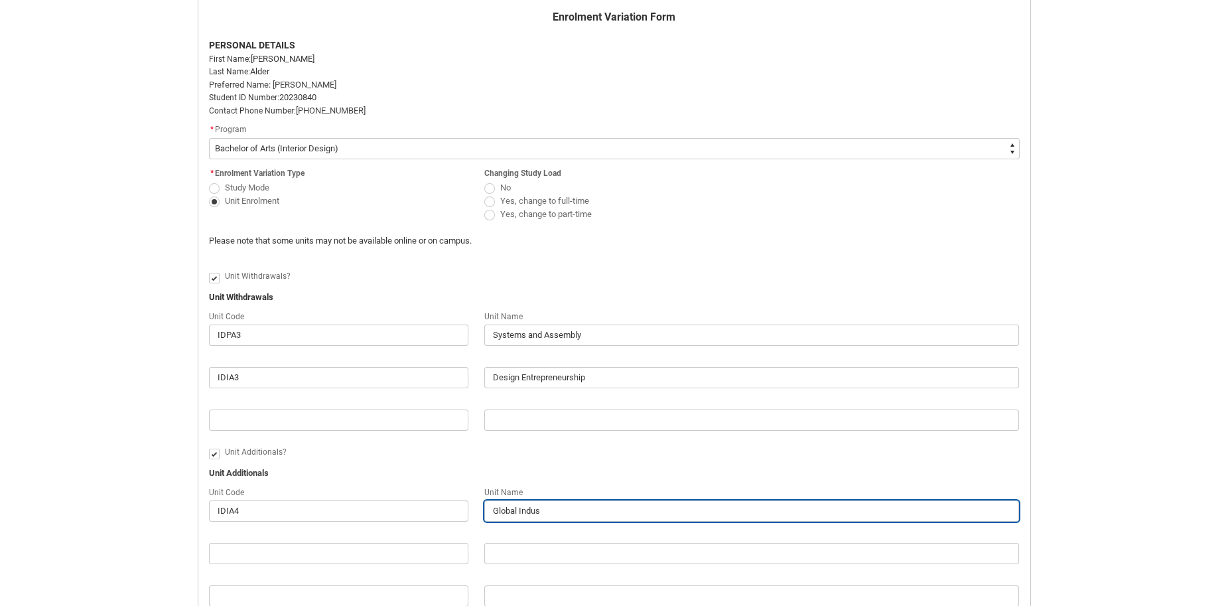
type lightning-primitive-input-simple "Global Indust"
type input "Global Indust"
type lightning-primitive-input-simple "Global Industr"
type input "Global Industr"
type lightning-primitive-input-simple "Global Industry"
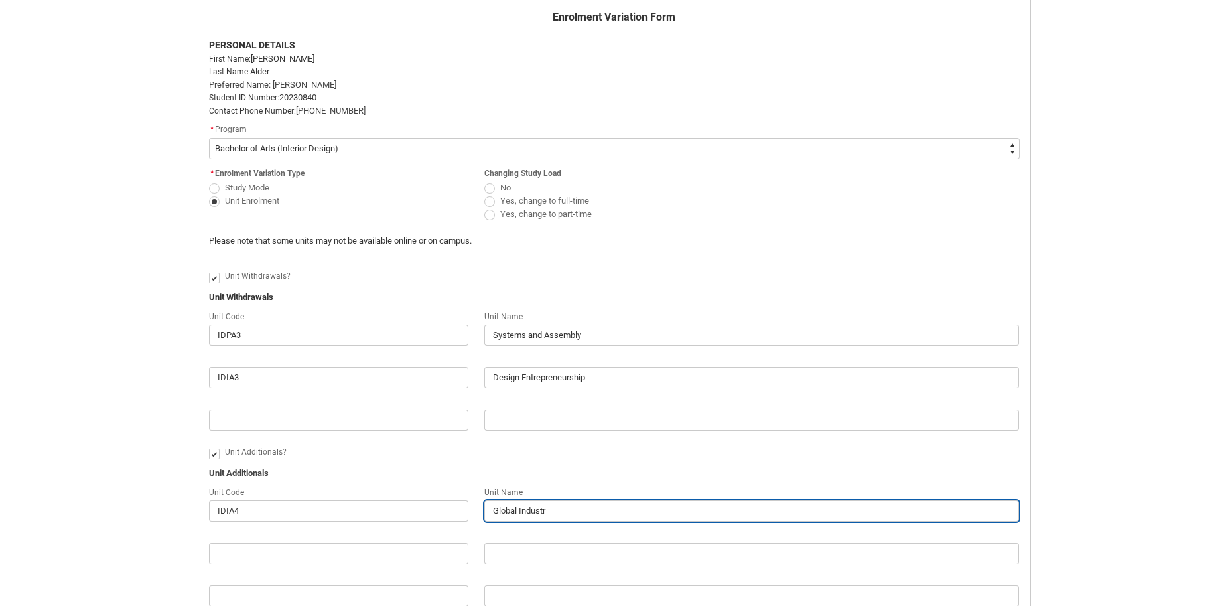
type input "Global Industry"
type lightning-primitive-input-simple "Global Industry"
type input "Global Industry"
type lightning-primitive-input-simple "Global Industry a"
type input "Global Industry a"
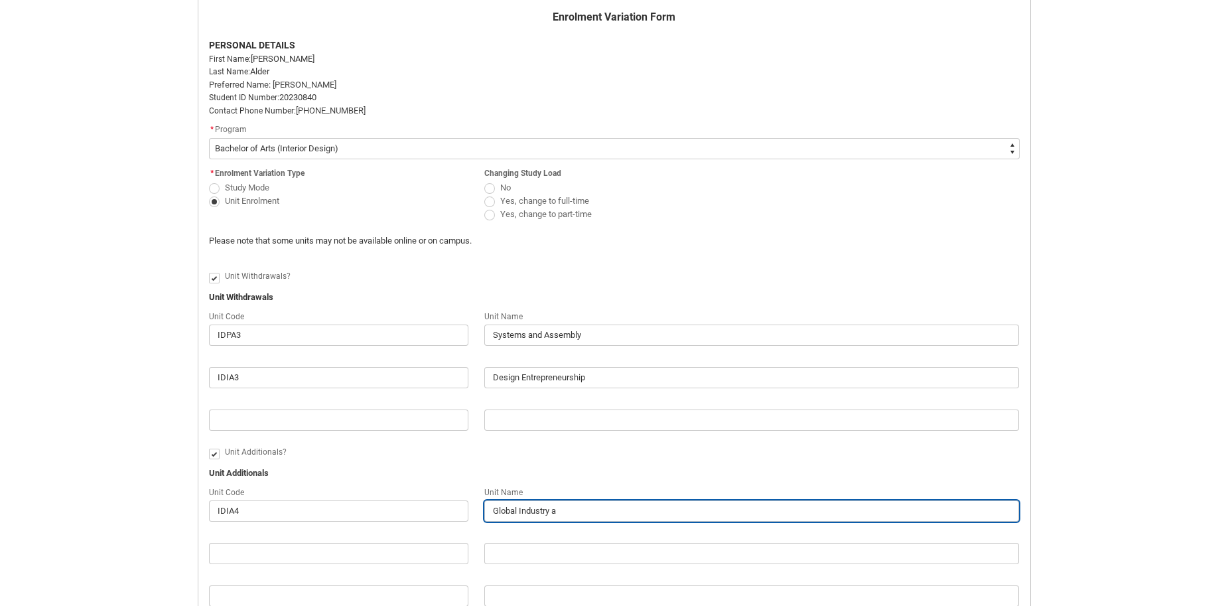
type lightning-primitive-input-simple "Global Industry an"
type input "Global Industry an"
type lightning-primitive-input-simple "Global Industry and"
type input "Global Industry and"
type lightning-primitive-input-simple "Global Industry and"
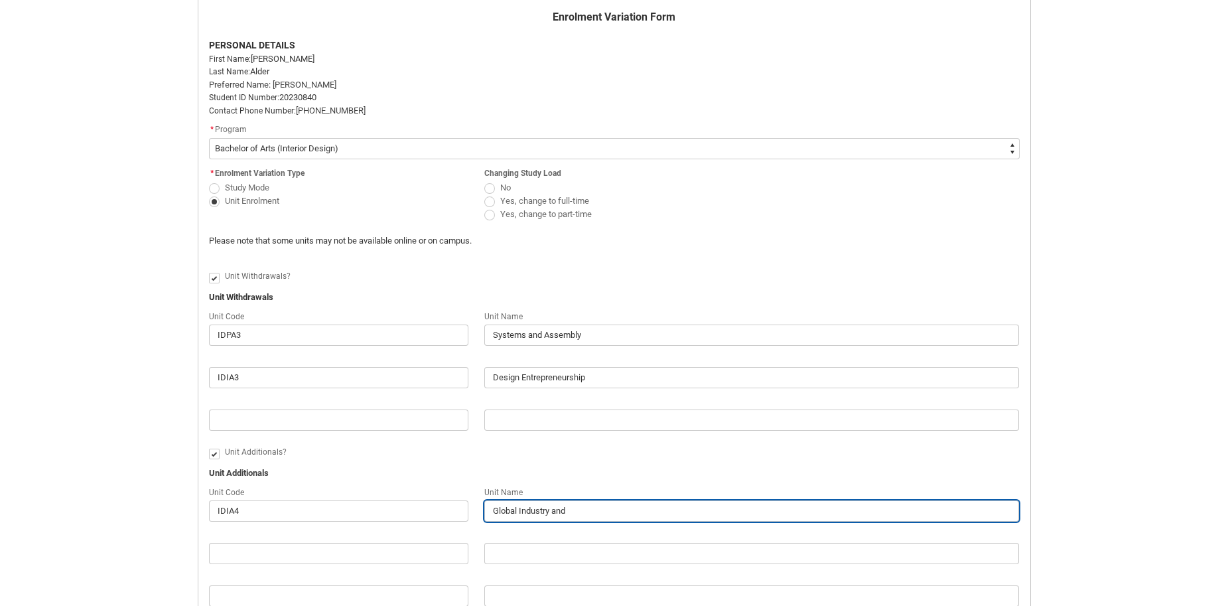
type input "Global Industry and"
type lightning-primitive-input-simple "Global Industry and C"
type input "Global Industry and C"
type lightning-primitive-input-simple "Global Industry and Ca"
type input "Global Industry and Ca"
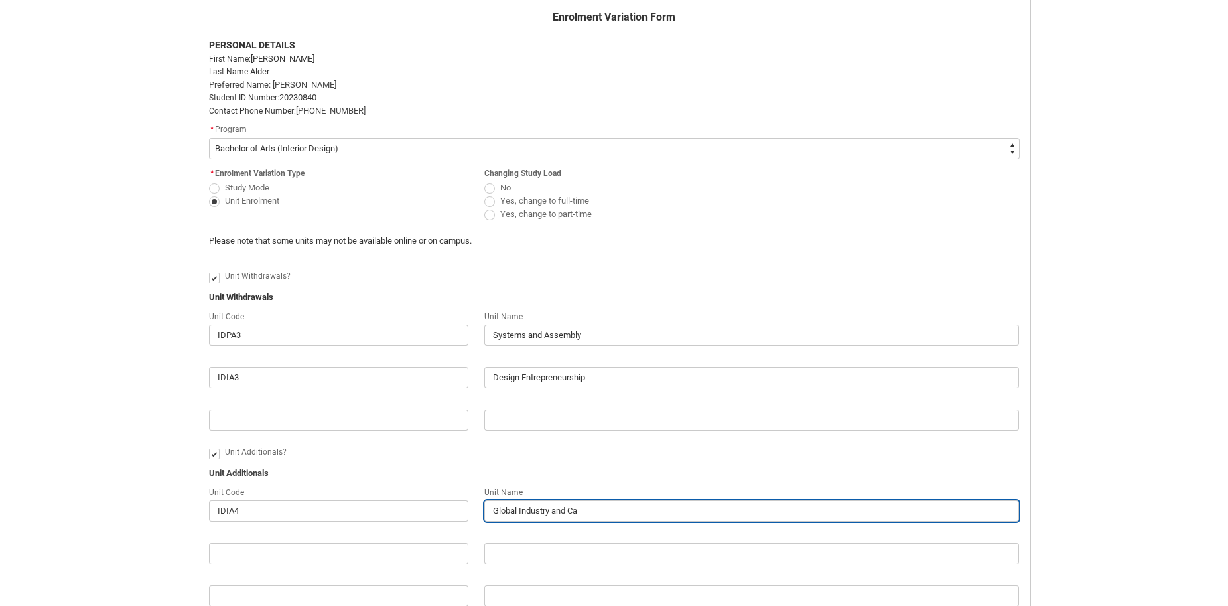
type lightning-primitive-input-simple "Global Industry and Car"
type input "Global Industry and Car"
type lightning-primitive-input-simple "Global Industry and Care"
type input "Global Industry and Care"
type lightning-primitive-input-simple "Global Industry and Caree"
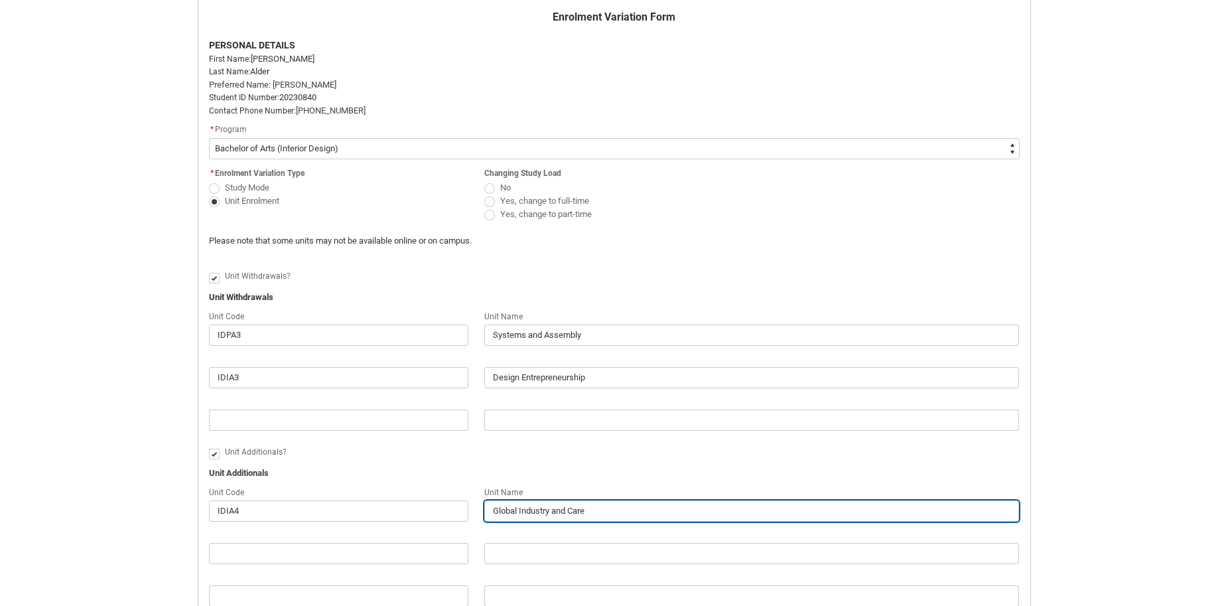
type input "Global Industry and Caree"
type lightning-primitive-input-simple "Global Industry and Career"
type input "Global Industry and Career"
type lightning-primitive-input-simple "Global Industry and Careers"
type input "Global Industry and Careers"
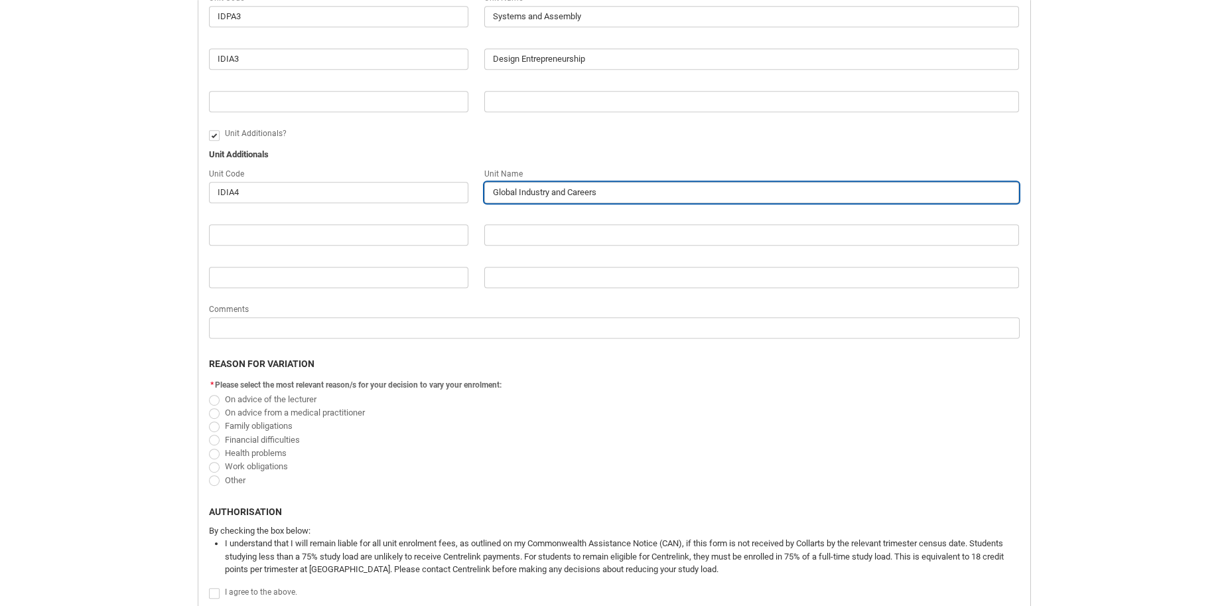
scroll to position [648, 0]
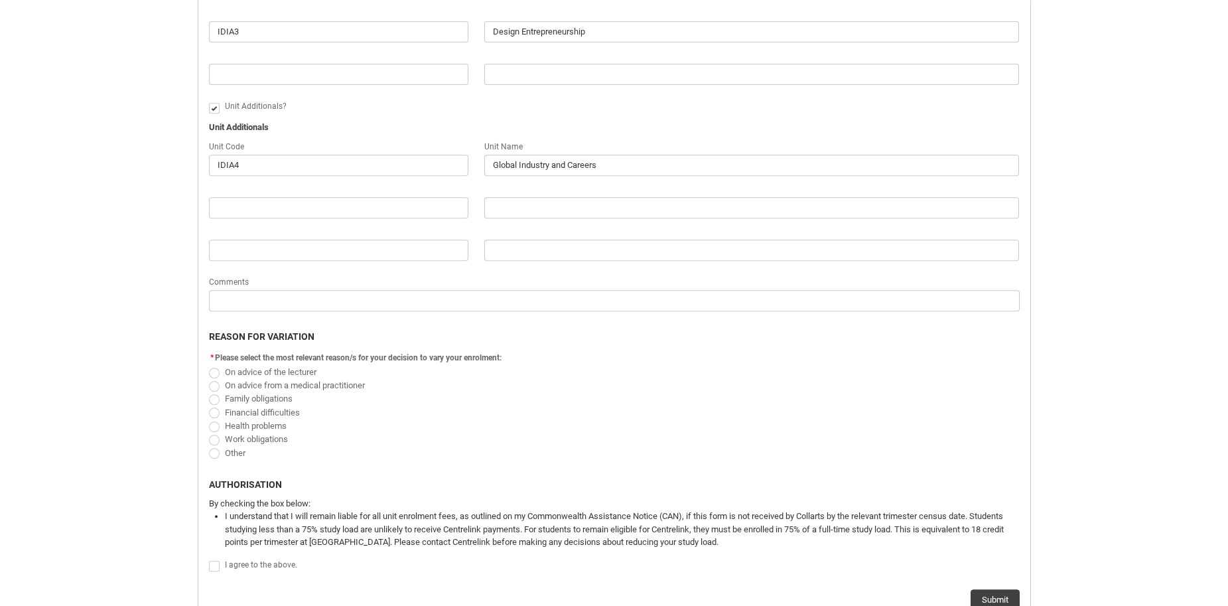
click at [216, 378] on span "Redu_Student_Request flow" at bounding box center [214, 373] width 11 height 11
click at [209, 365] on input "On advice of the lecturer" at bounding box center [208, 364] width 1 height 1
radio input "true"
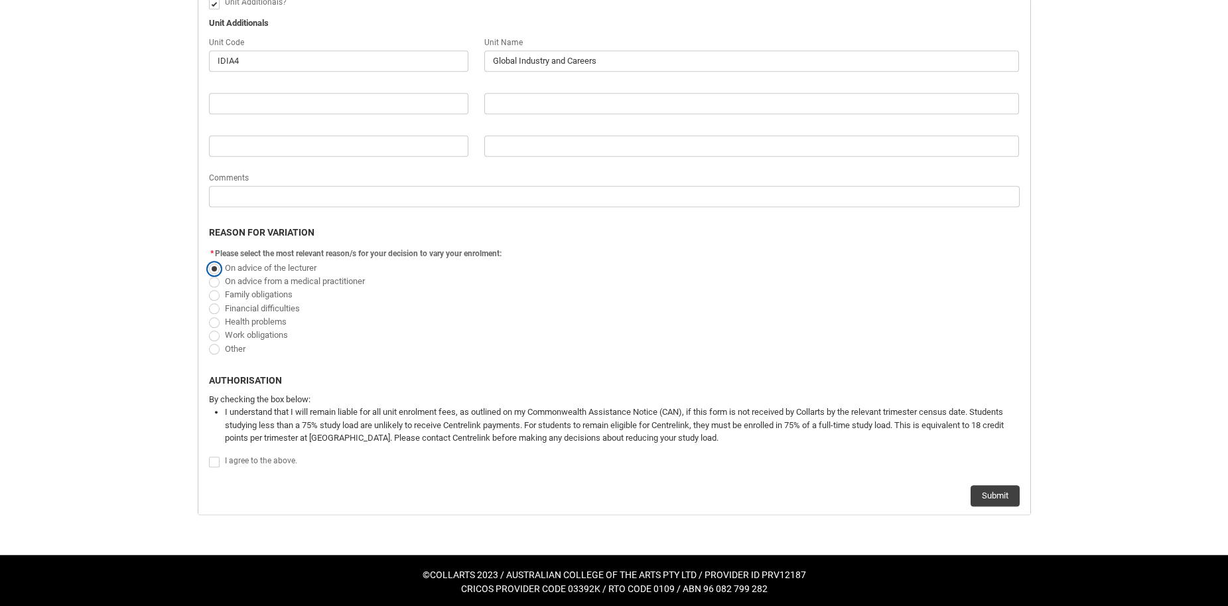
scroll to position [760, 0]
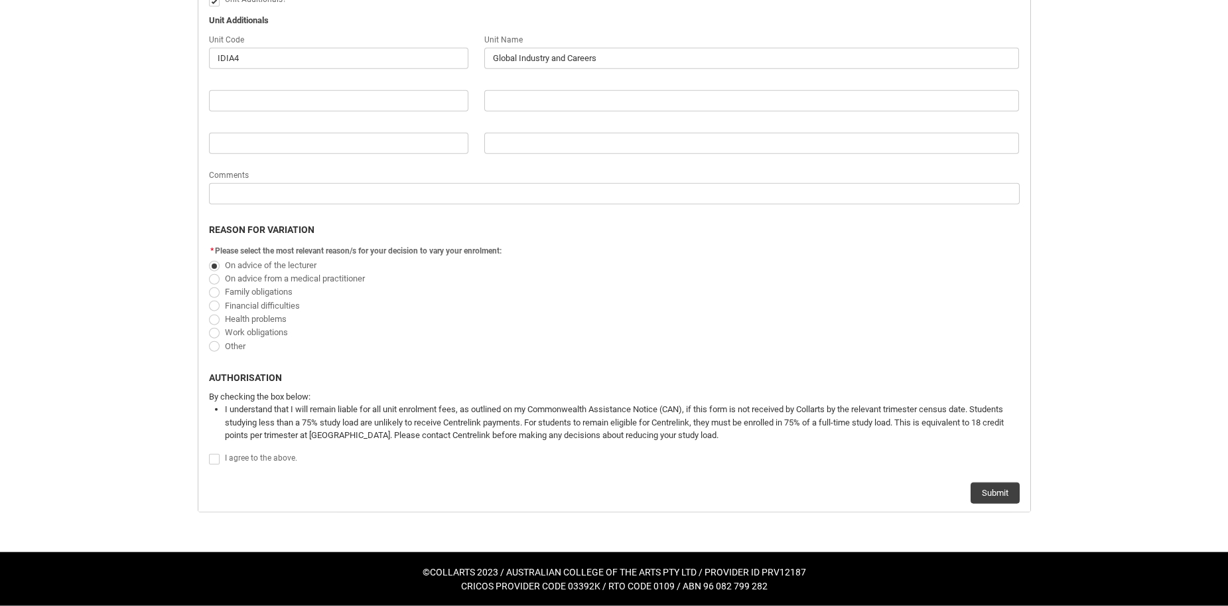
click at [220, 464] on label "Redu_Student_Request flow" at bounding box center [217, 459] width 16 height 10
click at [209, 453] on input "Redu_Student_Request flow" at bounding box center [208, 452] width 1 height 1
type lightning-input "true"
checkbox input "true"
click at [218, 325] on span "Redu_Student_Request flow" at bounding box center [214, 320] width 11 height 11
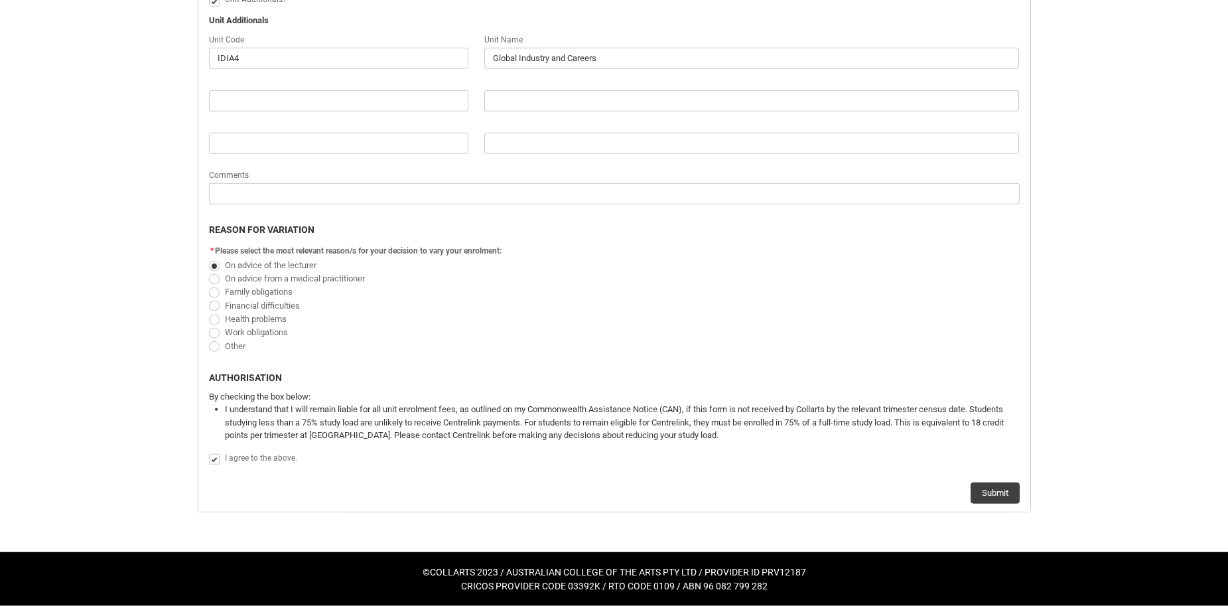
click at [209, 312] on input "Health problems" at bounding box center [208, 311] width 1 height 1
radio input "true"
click at [222, 263] on label "On advice of the lecturer" at bounding box center [265, 264] width 113 height 10
click at [209, 258] on input "On advice of the lecturer" at bounding box center [208, 257] width 1 height 1
radio input "true"
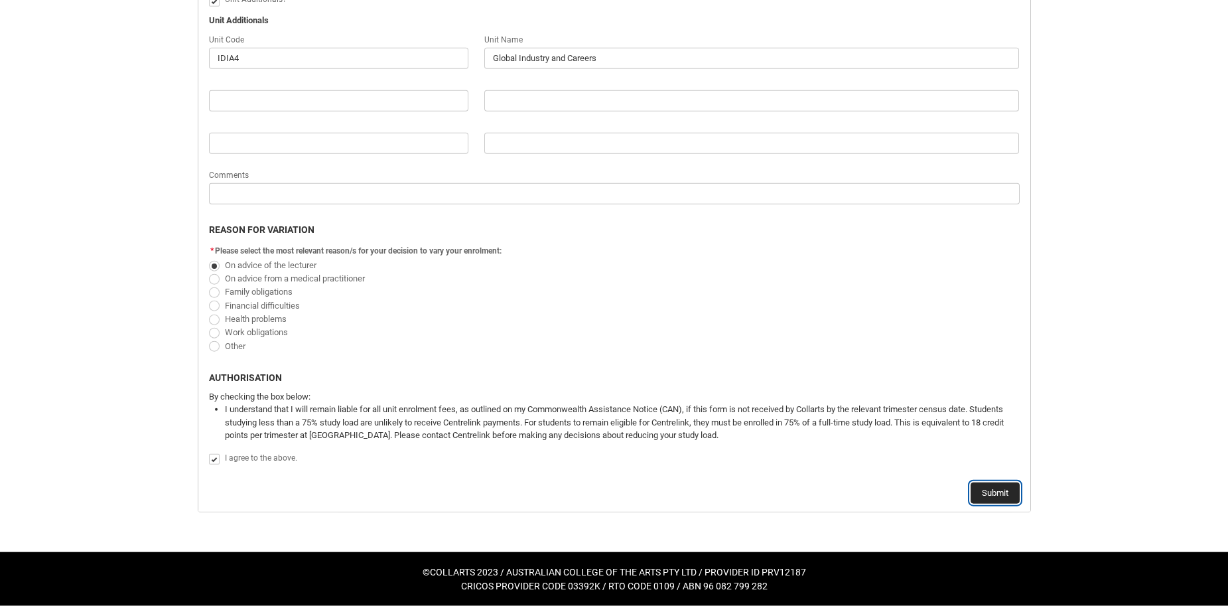
click at [999, 504] on button "Submit" at bounding box center [995, 492] width 49 height 21
